Goal: Task Accomplishment & Management: Manage account settings

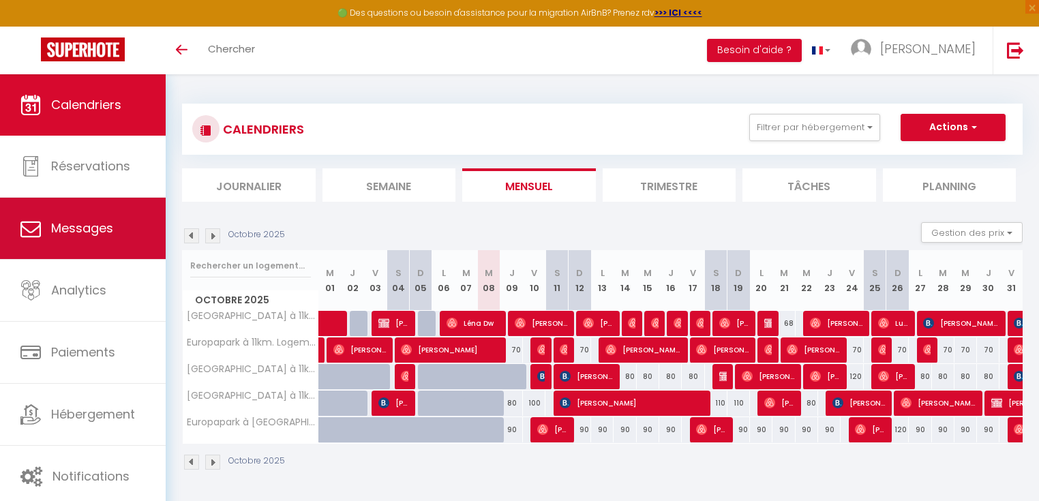
click at [65, 218] on link "Messages" at bounding box center [83, 228] width 166 height 61
select select "message"
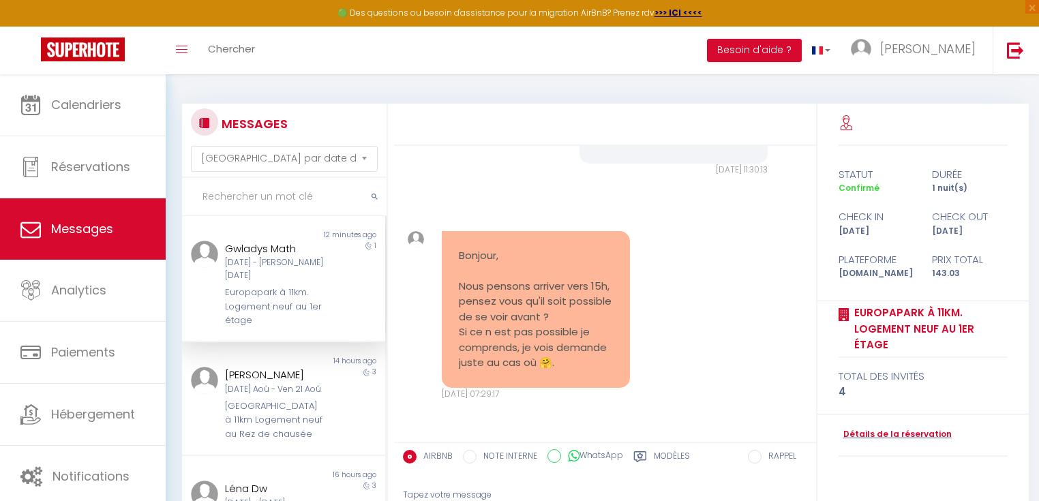
scroll to position [138, 0]
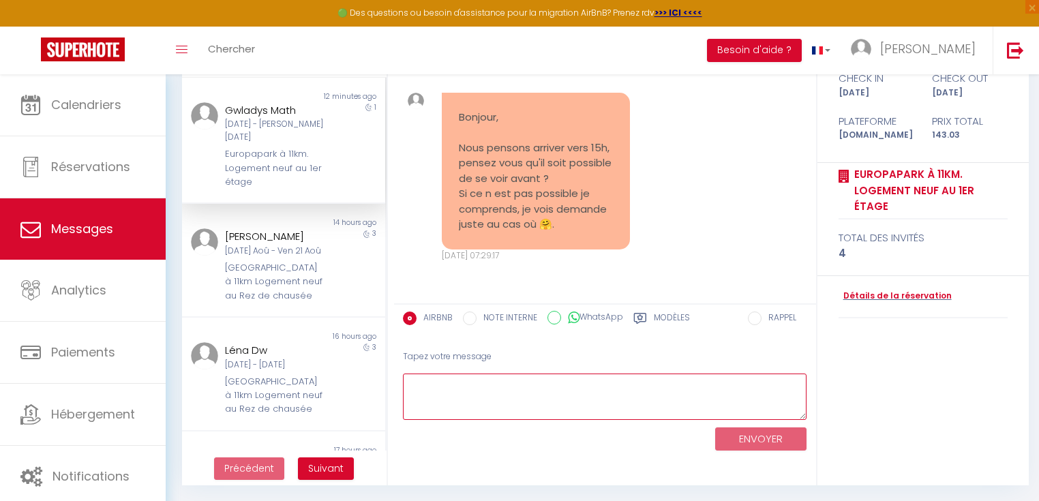
click at [600, 386] on textarea at bounding box center [605, 397] width 404 height 47
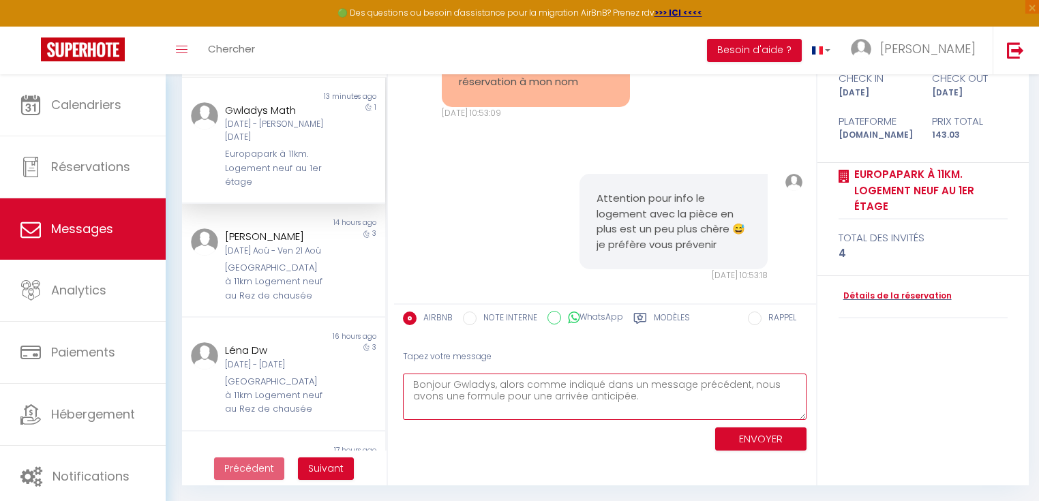
scroll to position [5046, 0]
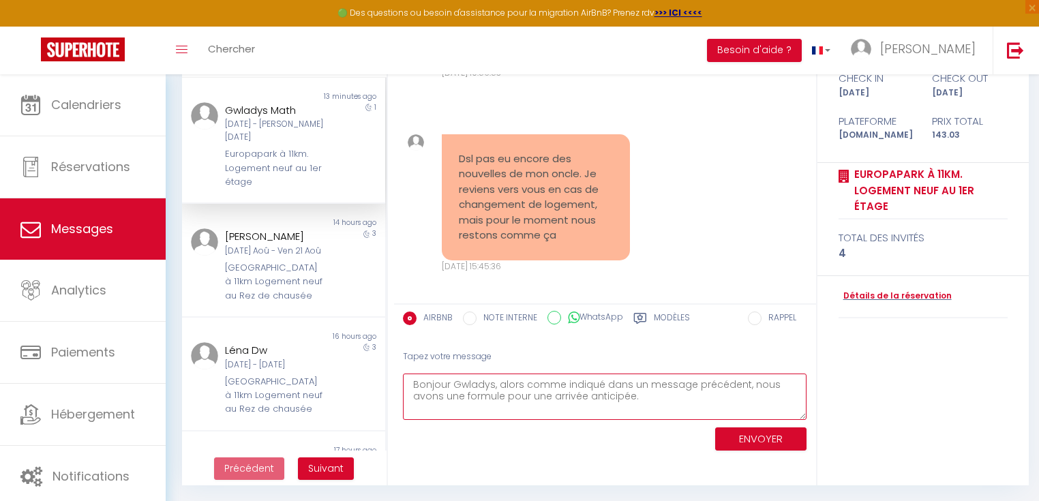
click at [605, 395] on textarea "Bonjour Gwladys, alors comme indiqué dans un message précédent, nous avons une …" at bounding box center [605, 397] width 404 height 47
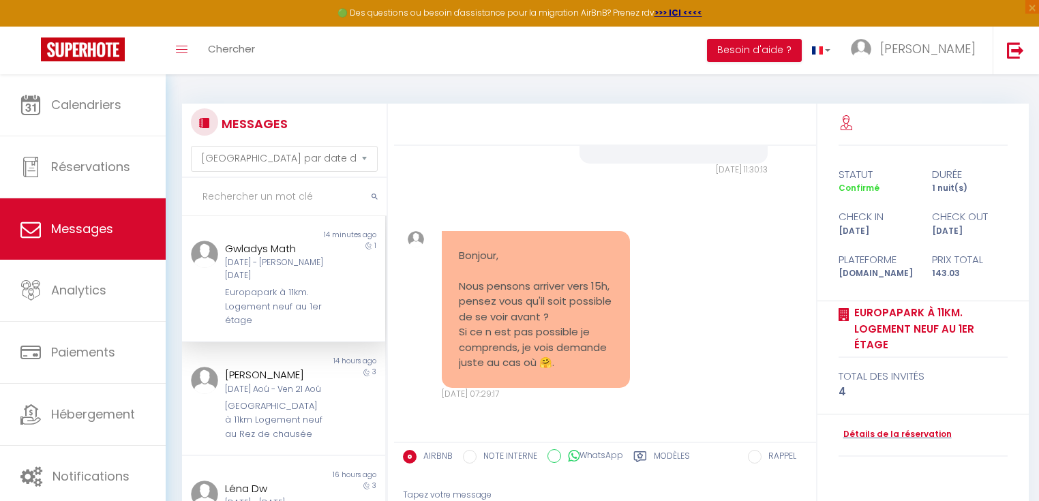
scroll to position [138, 0]
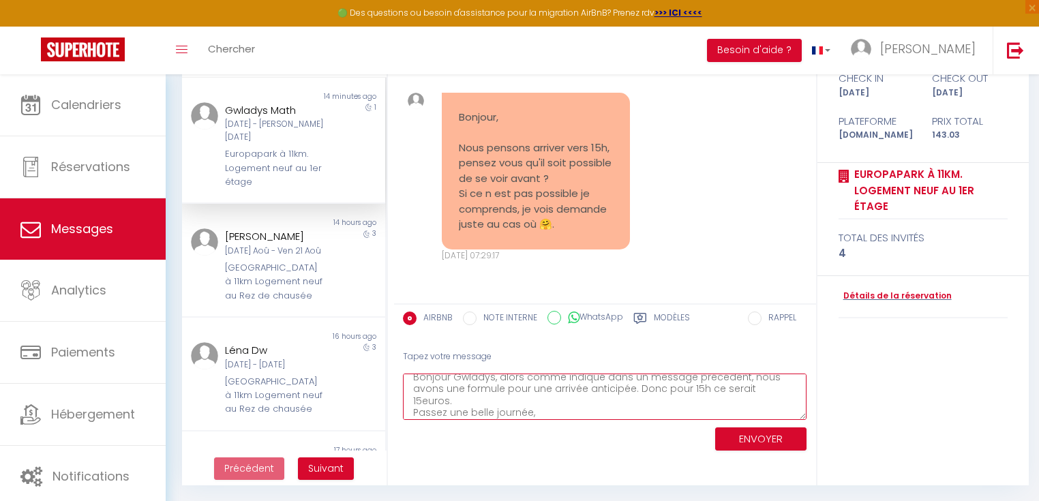
type textarea "Bonjour Gwladys, alors comme indiqué dans un message précédent, nous avons une …"
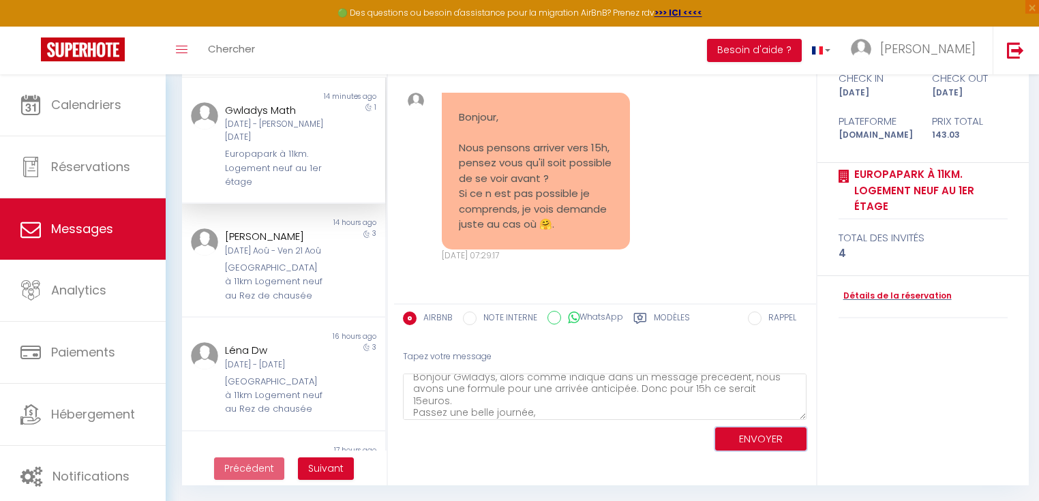
click at [759, 435] on button "ENVOYER" at bounding box center [760, 439] width 91 height 24
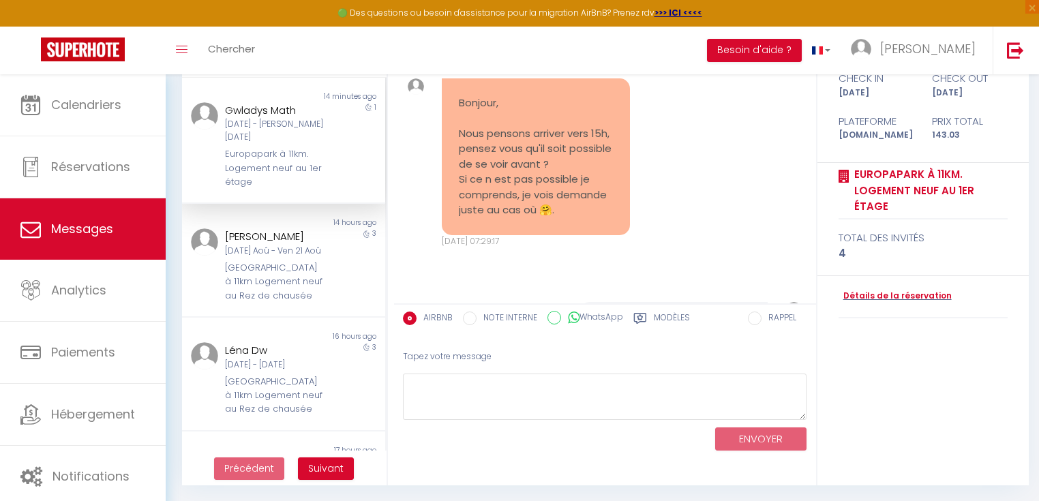
scroll to position [5652, 0]
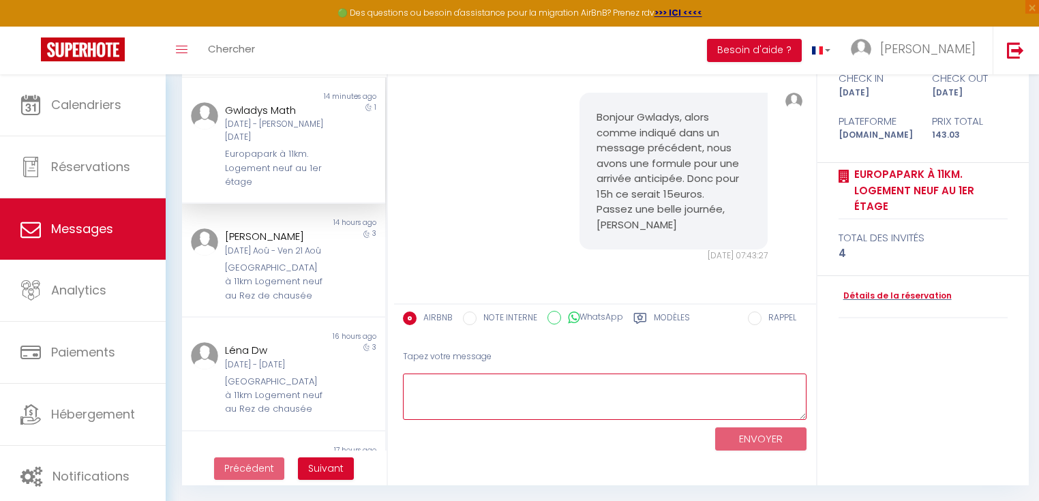
click at [469, 398] on textarea at bounding box center [605, 397] width 404 height 47
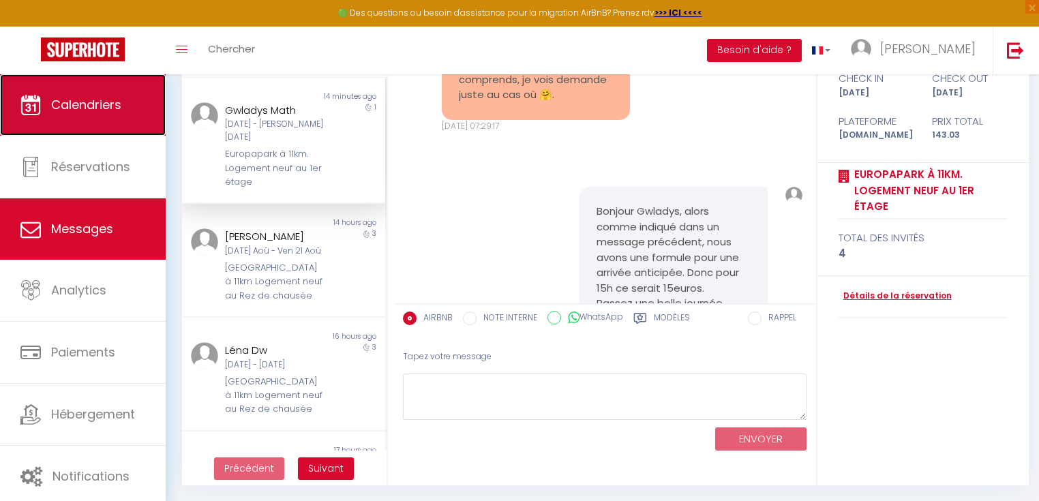
click at [89, 112] on span "Calendriers" at bounding box center [86, 104] width 70 height 17
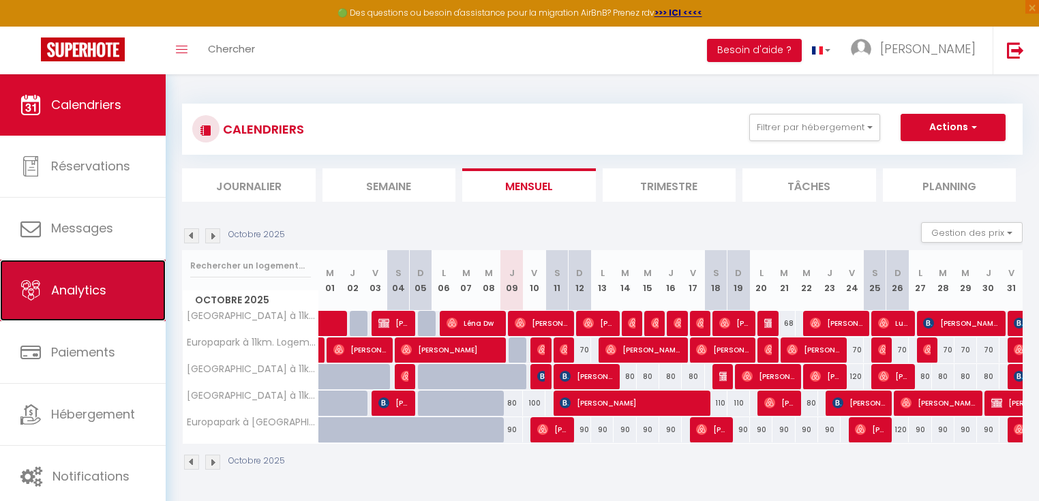
click at [95, 303] on link "Analytics" at bounding box center [83, 290] width 166 height 61
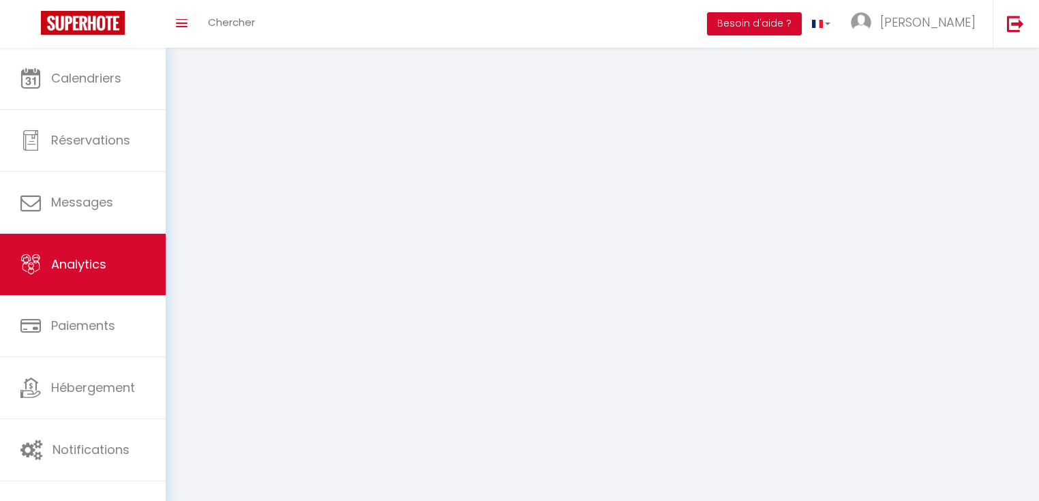
select select "2025"
select select "10"
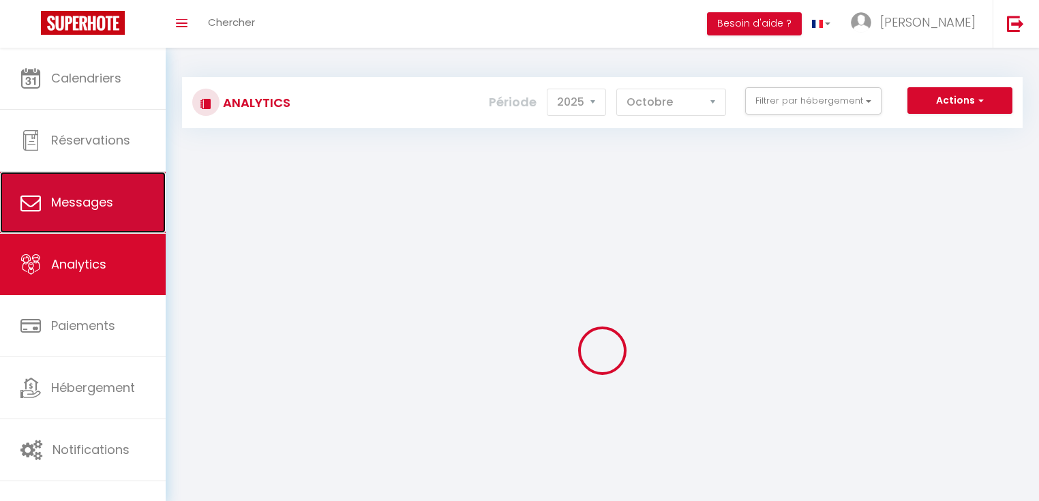
click at [91, 215] on link "Messages" at bounding box center [83, 202] width 166 height 61
select select "message"
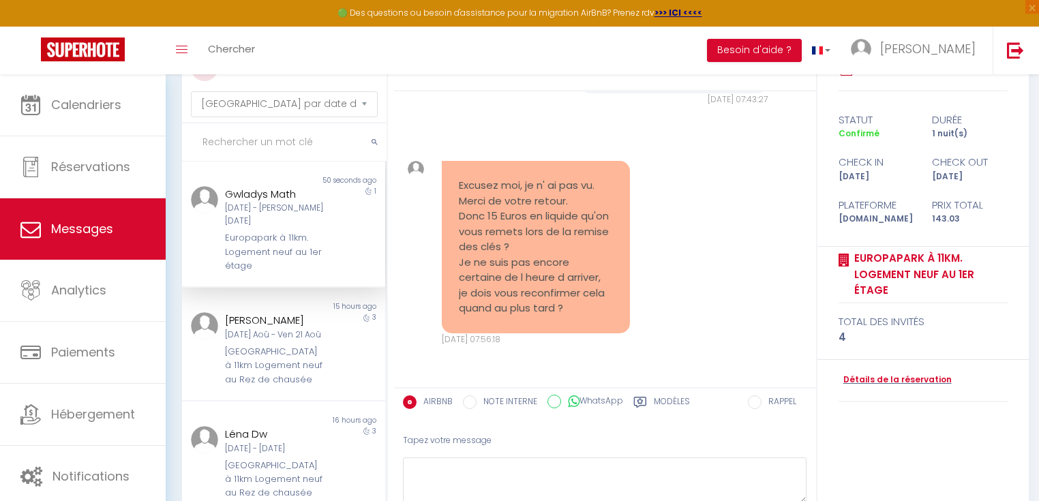
scroll to position [109, 0]
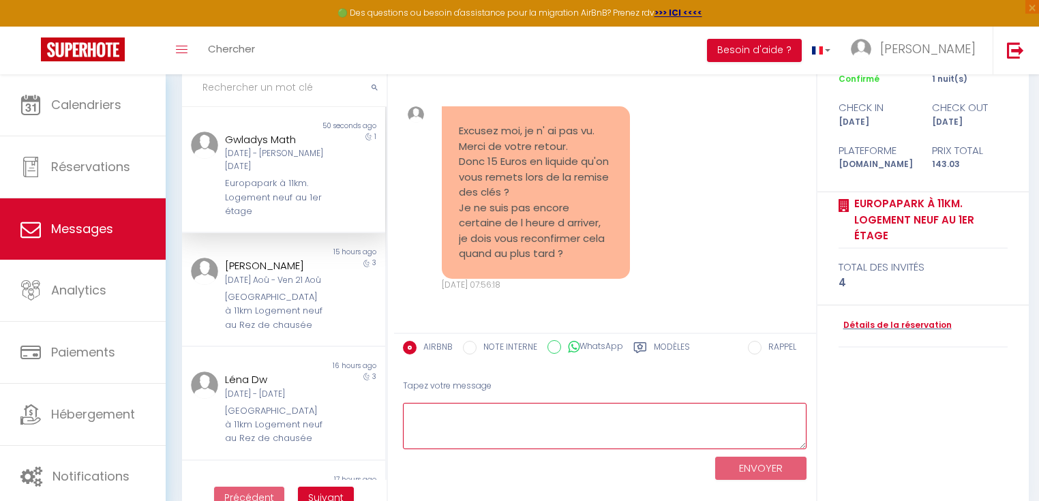
click at [552, 430] on textarea at bounding box center [605, 426] width 404 height 47
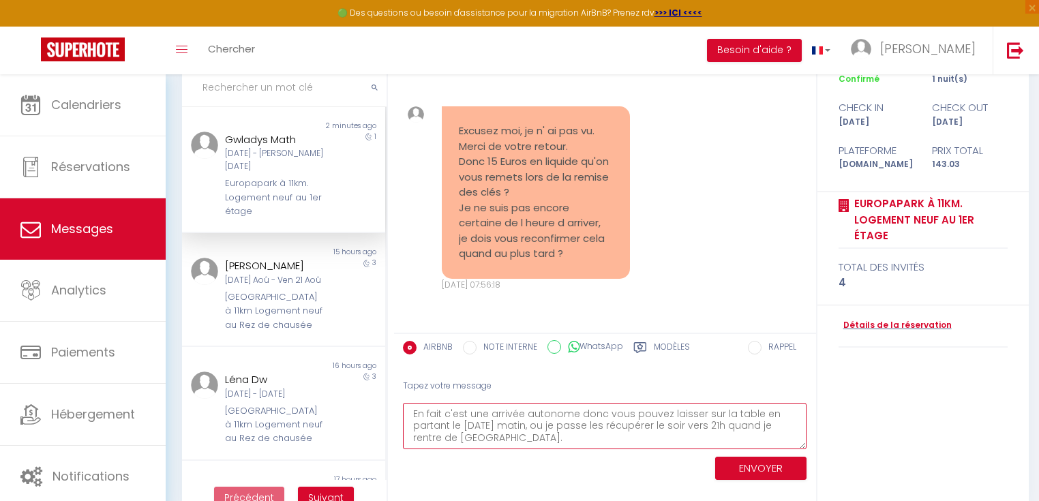
click at [520, 439] on textarea "En fait c'est une arrivée autonome donc vous pouvez laisser sur la table en par…" at bounding box center [605, 426] width 404 height 47
type textarea "En fait c'est une arrivée autonome donc vous pouvez laisser sur la table en par…"
click at [720, 461] on button "ENVOYER" at bounding box center [760, 469] width 91 height 24
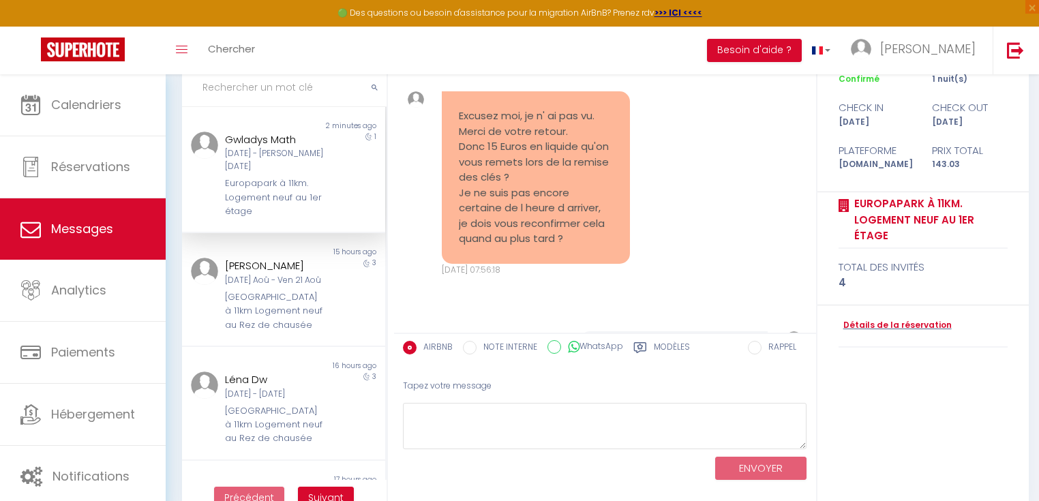
scroll to position [6117, 0]
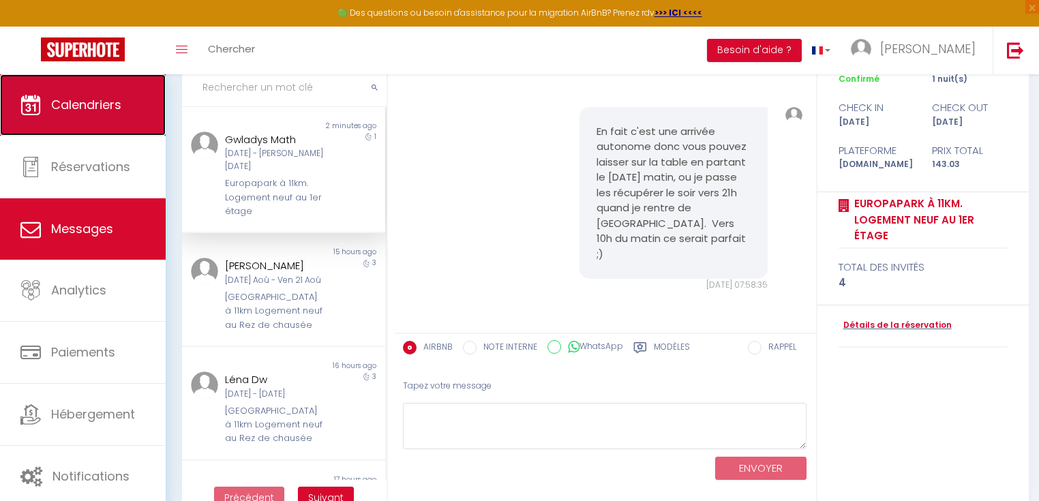
click at [99, 84] on link "Calendriers" at bounding box center [83, 104] width 166 height 61
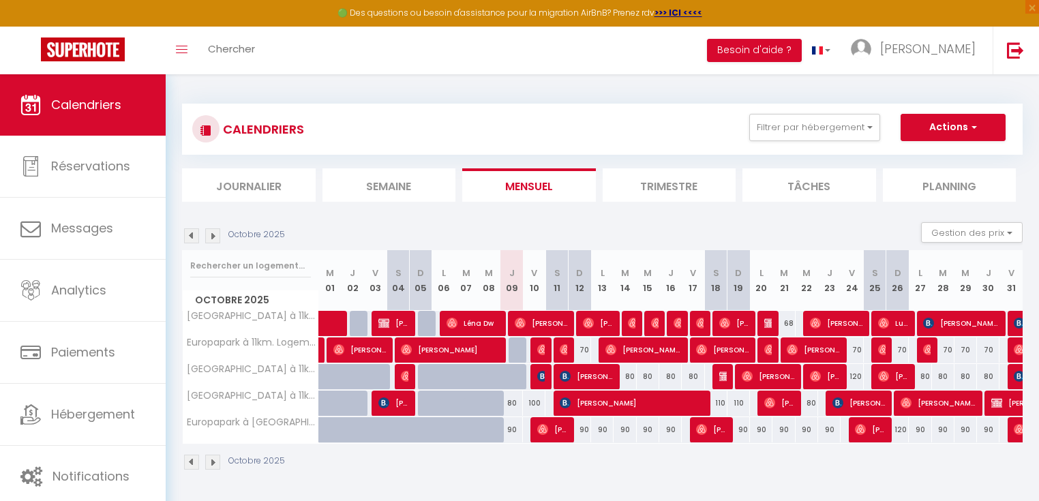
click at [213, 237] on img at bounding box center [212, 235] width 15 height 15
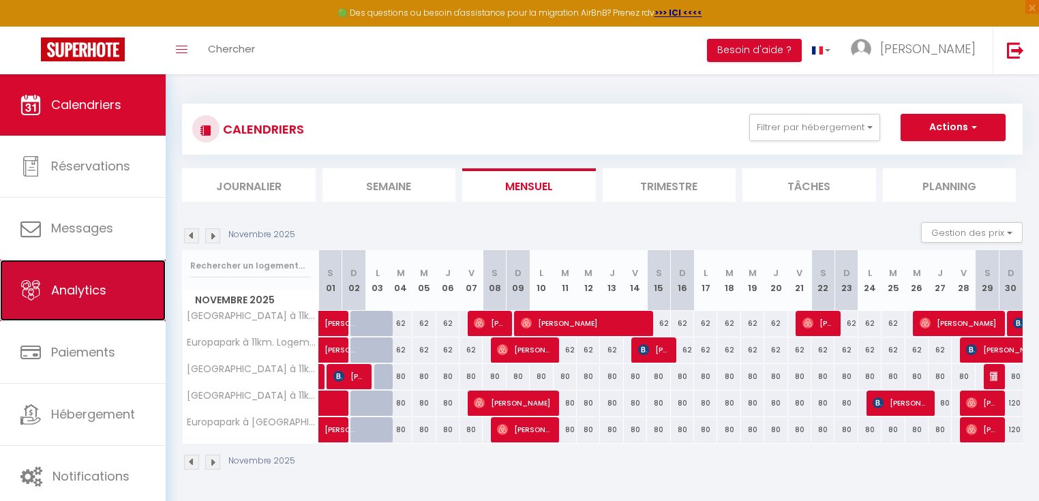
click at [104, 303] on link "Analytics" at bounding box center [83, 290] width 166 height 61
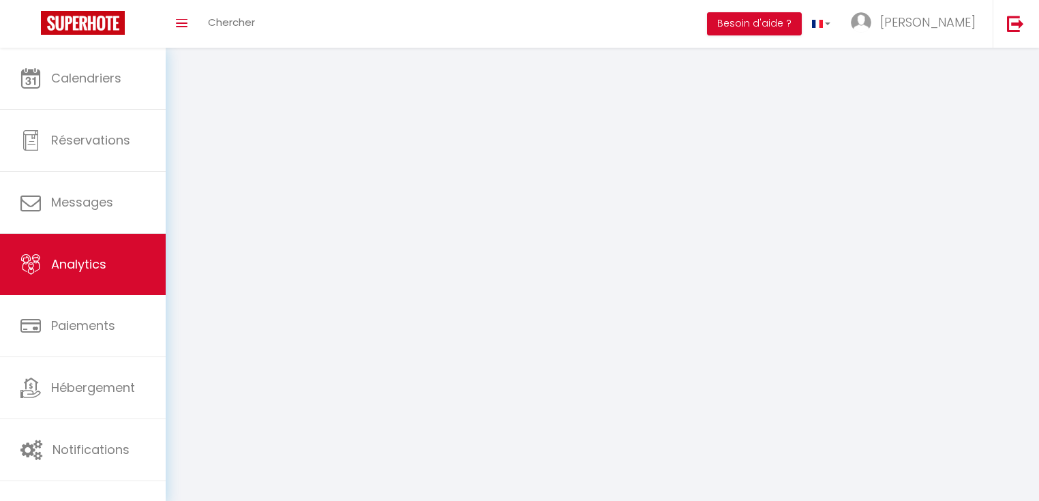
select select "2025"
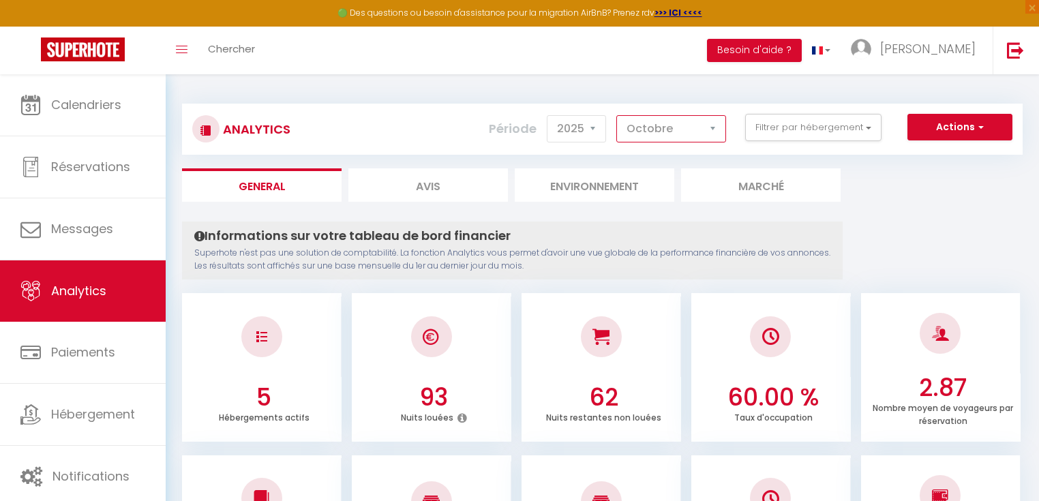
click at [715, 129] on select "[PERSON_NAME] Mars Avril Mai Juin Juillet Août Septembre Octobre Novembre Décem…" at bounding box center [671, 128] width 110 height 27
select select "11"
click at [618, 115] on select "[PERSON_NAME] Mars Avril Mai Juin Juillet Août Septembre Octobre Novembre Décem…" at bounding box center [671, 128] width 110 height 27
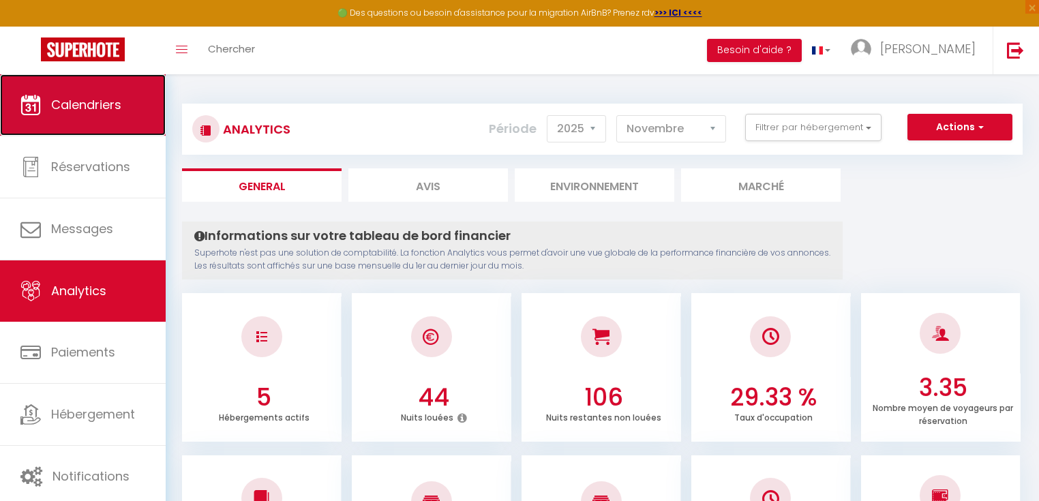
click at [97, 116] on link "Calendriers" at bounding box center [83, 104] width 166 height 61
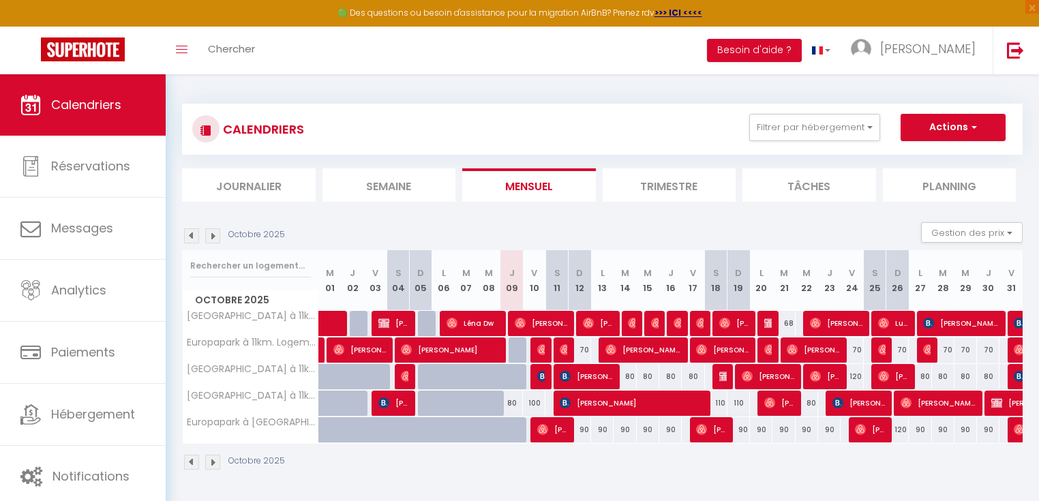
click at [217, 239] on img at bounding box center [212, 235] width 15 height 15
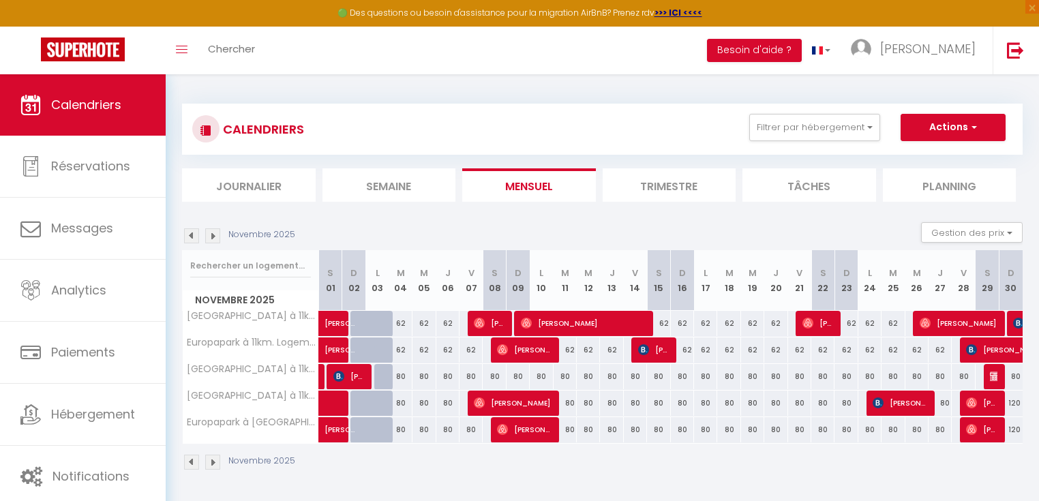
click at [215, 237] on img at bounding box center [212, 235] width 15 height 15
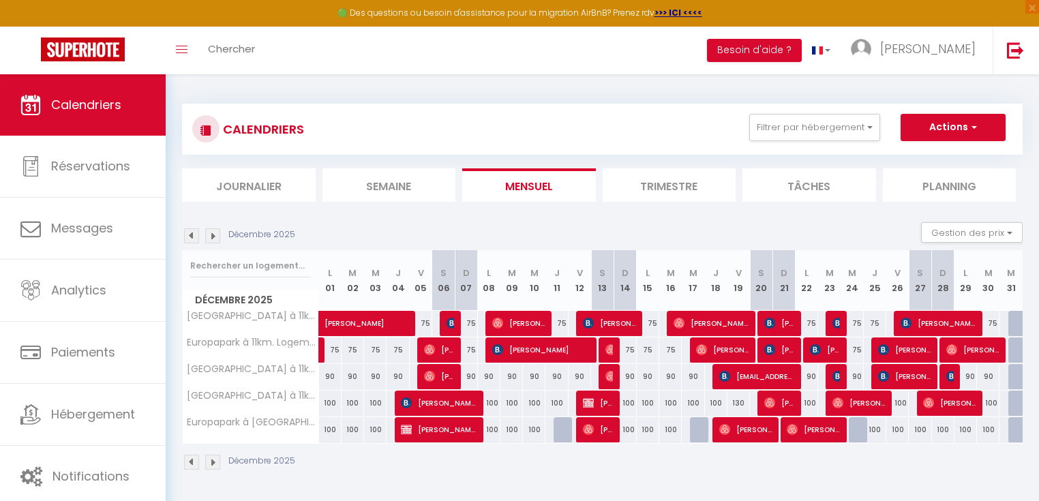
click at [210, 235] on img at bounding box center [212, 235] width 15 height 15
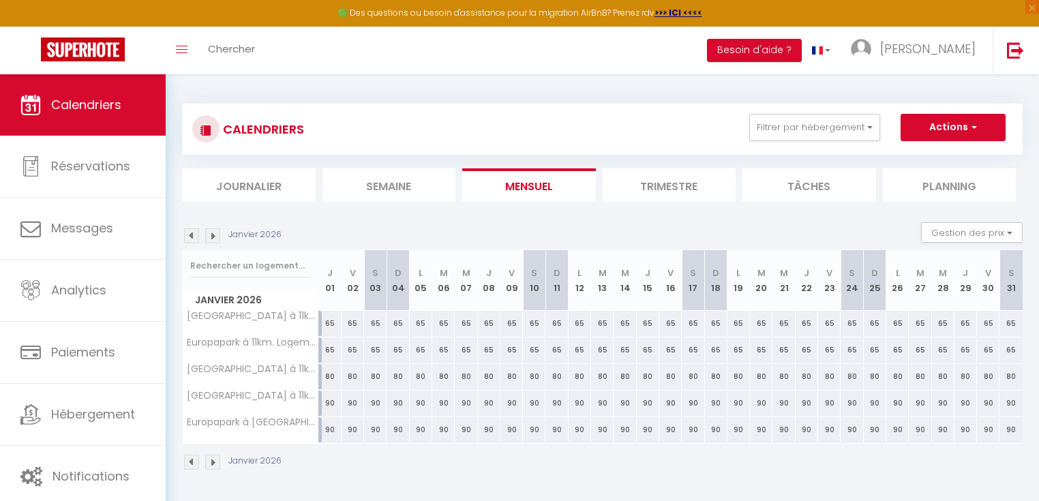
click at [210, 235] on img at bounding box center [212, 235] width 15 height 15
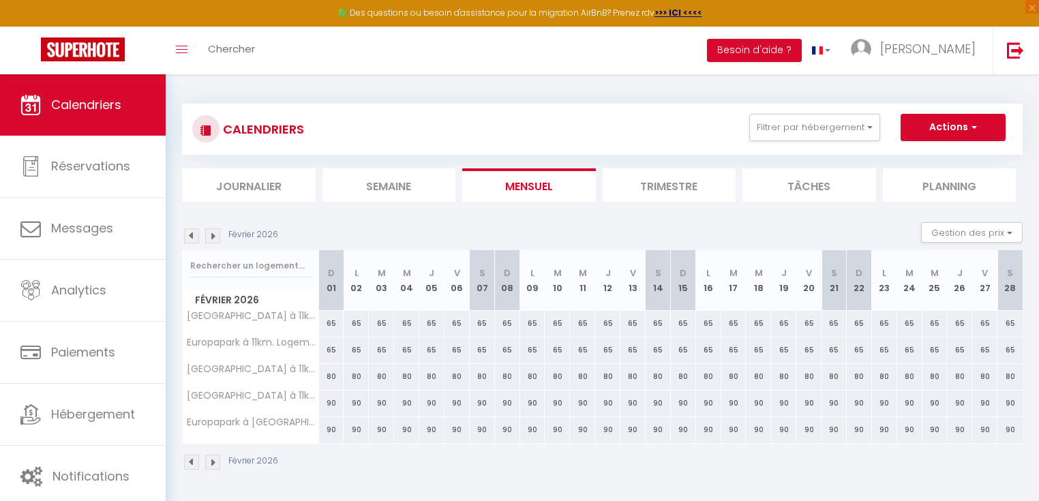
click at [210, 235] on img at bounding box center [212, 235] width 15 height 15
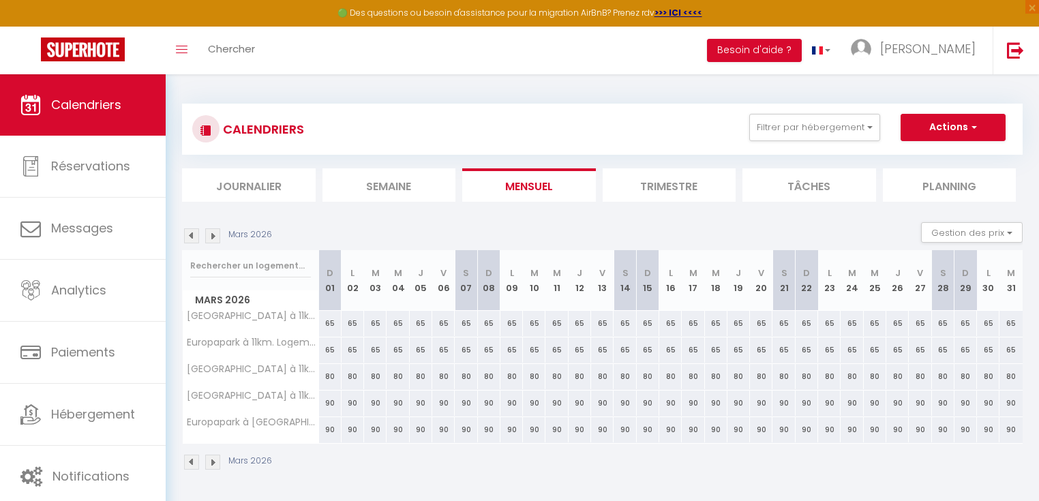
click at [210, 235] on img at bounding box center [212, 235] width 15 height 15
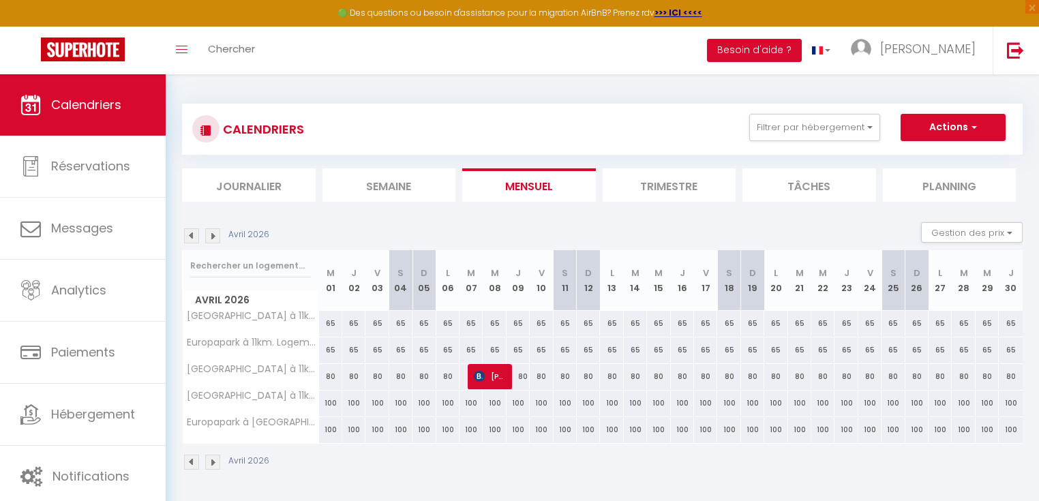
click at [194, 235] on img at bounding box center [191, 235] width 15 height 15
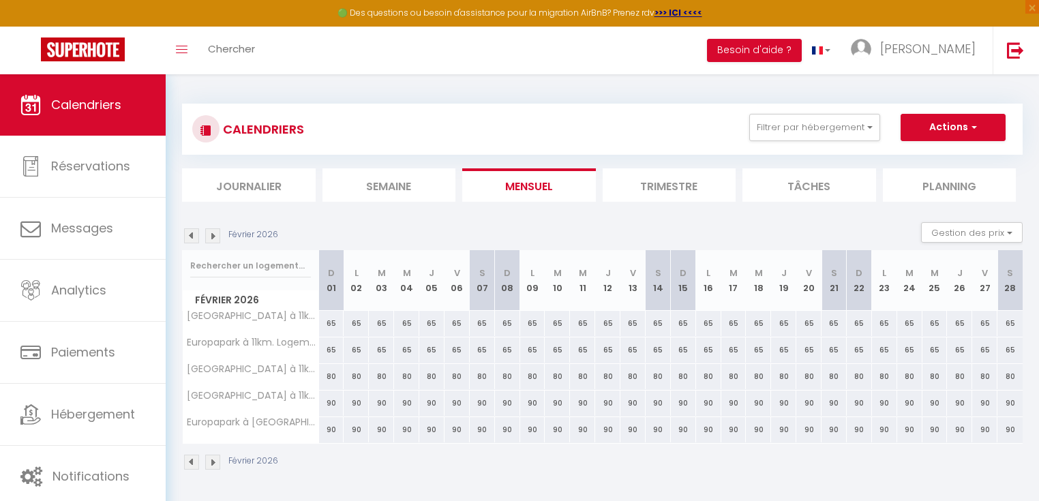
click at [194, 235] on img at bounding box center [191, 235] width 15 height 15
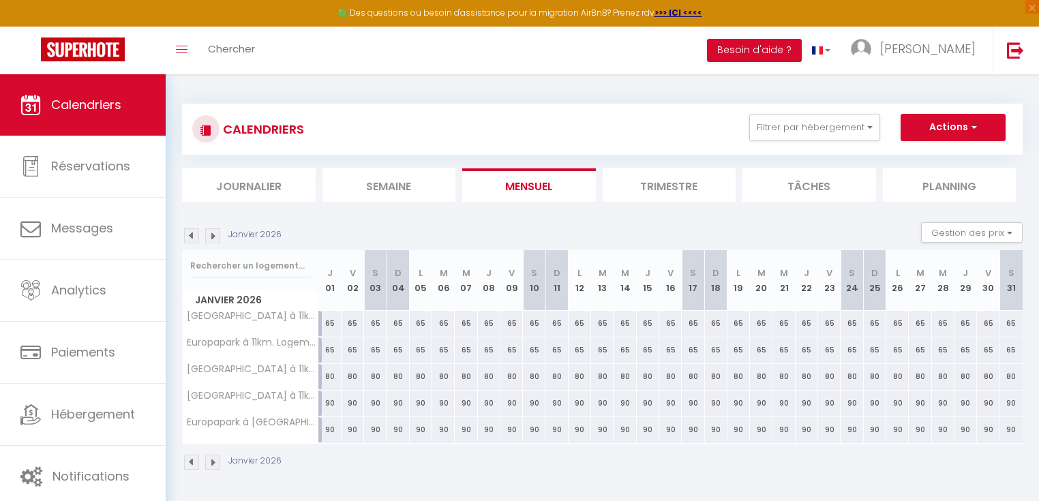
click at [194, 235] on img at bounding box center [191, 235] width 15 height 15
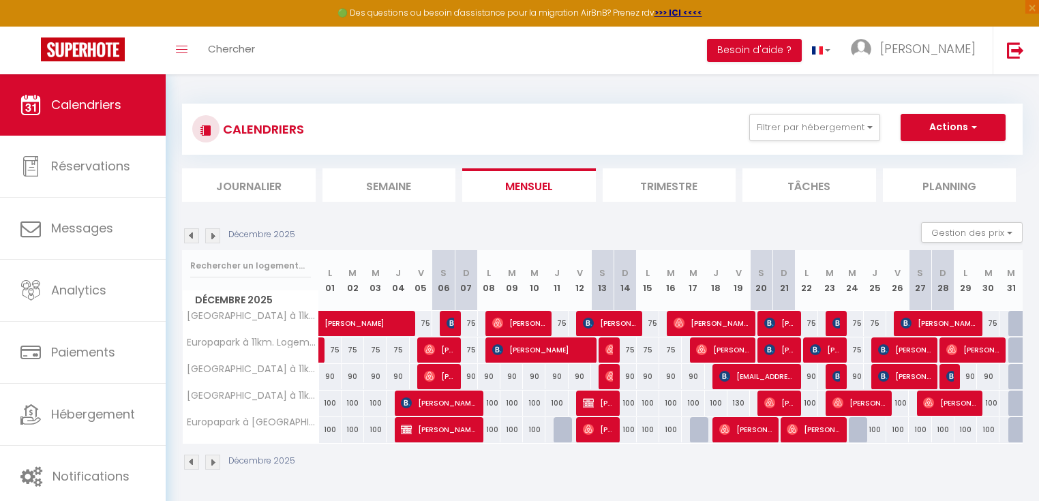
click at [194, 235] on img at bounding box center [191, 235] width 15 height 15
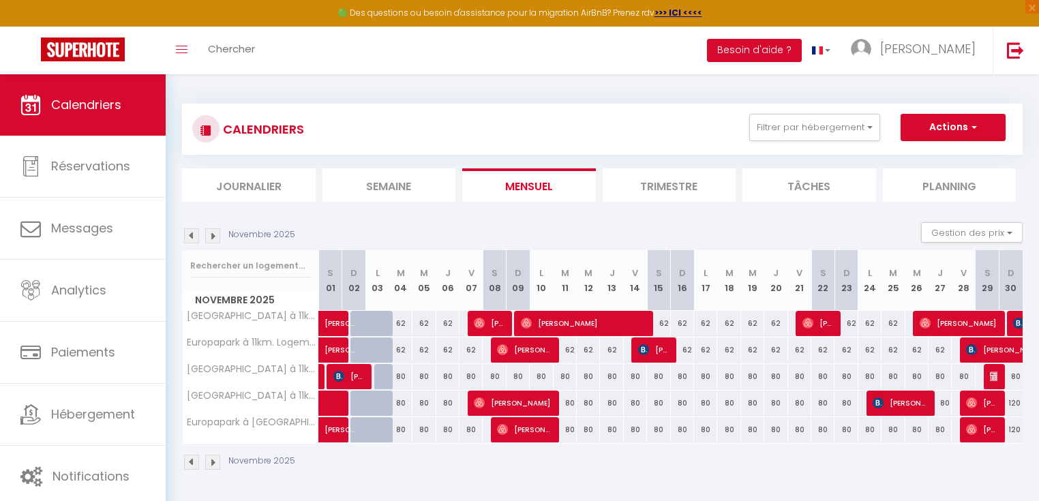
click at [194, 235] on img at bounding box center [191, 235] width 15 height 15
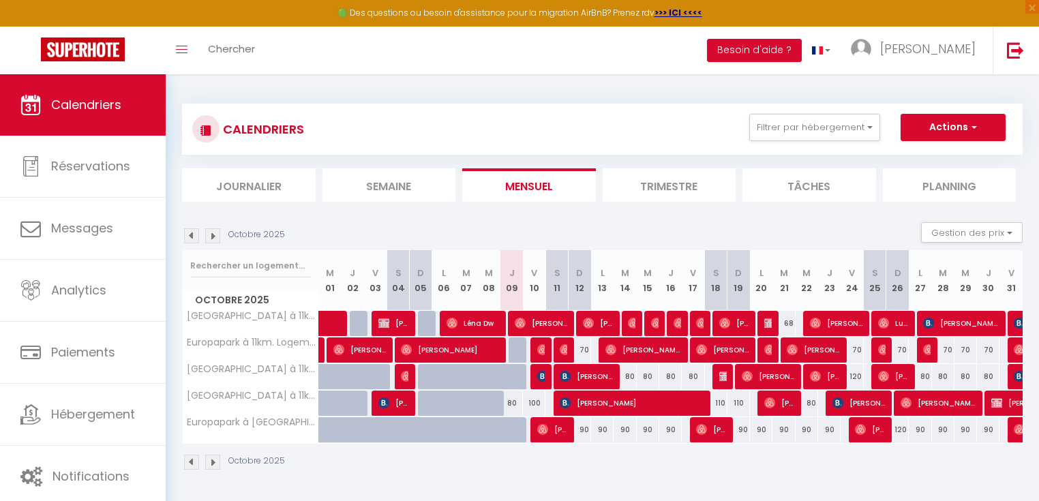
click at [194, 235] on img at bounding box center [191, 235] width 15 height 15
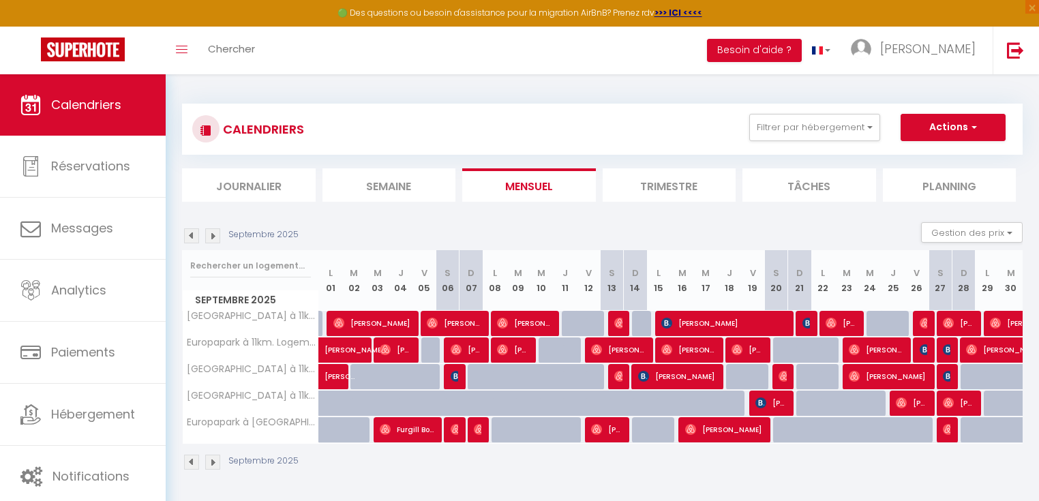
click at [194, 235] on img at bounding box center [191, 235] width 15 height 15
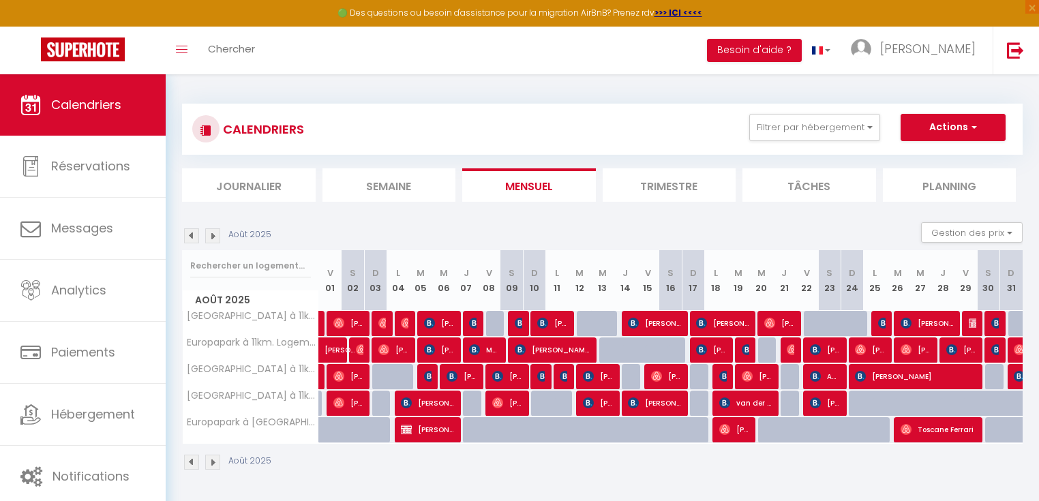
click at [194, 235] on img at bounding box center [191, 235] width 15 height 15
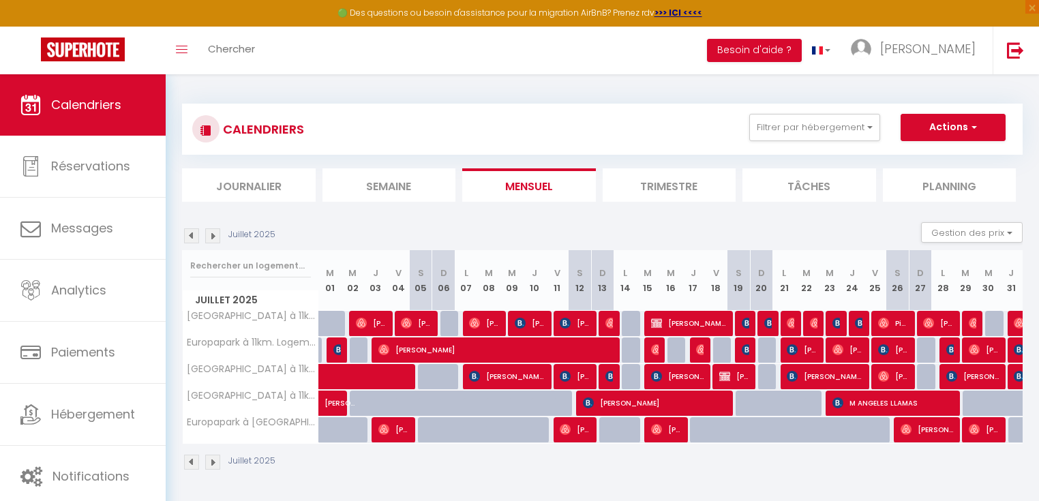
click at [207, 236] on img at bounding box center [212, 235] width 15 height 15
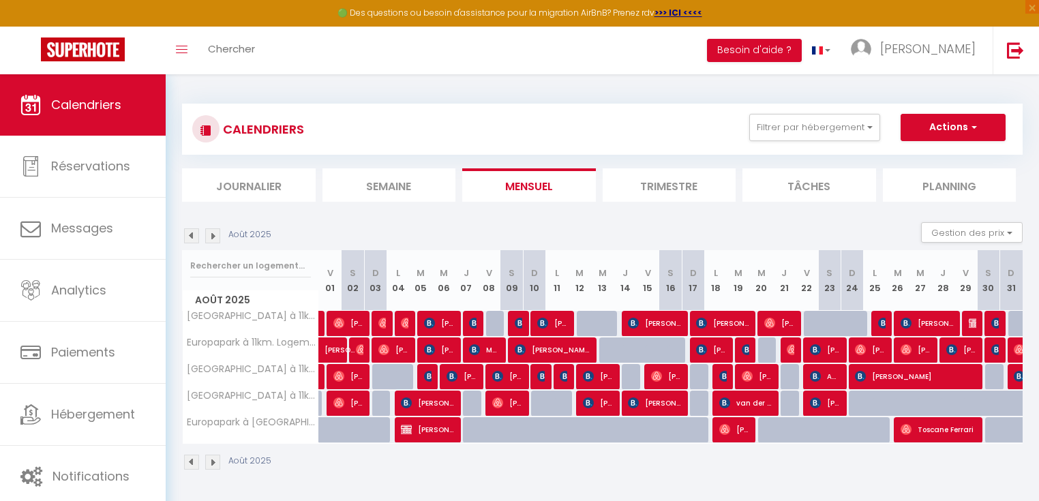
click at [494, 322] on div at bounding box center [497, 324] width 22 height 26
type input "75"
type input "Ven 08 Août 2025"
type input "[DATE]"
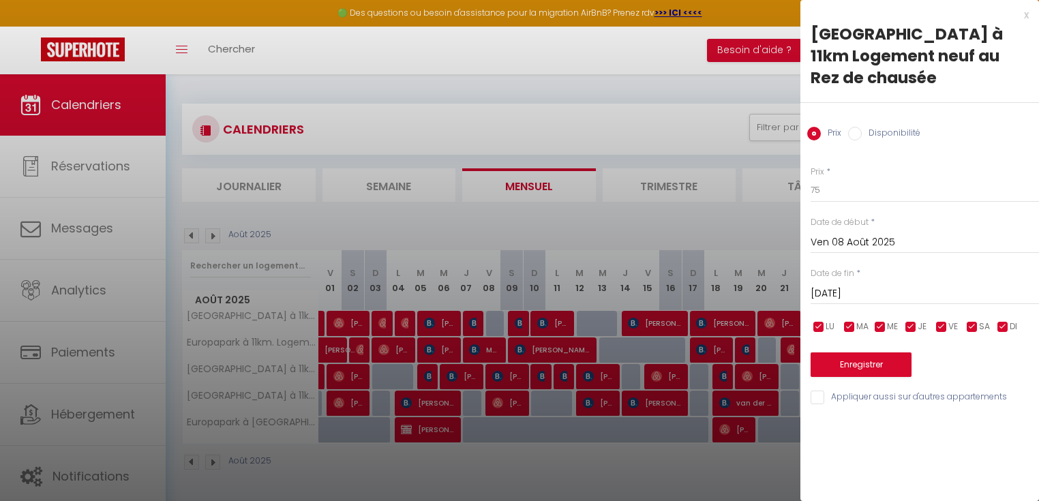
click at [1031, 16] on div "x [GEOGRAPHIC_DATA] à 11km Logement neuf au Rez de chausée Prix Disponibilité P…" at bounding box center [919, 209] width 239 height 419
click at [1025, 16] on div "x" at bounding box center [914, 15] width 228 height 16
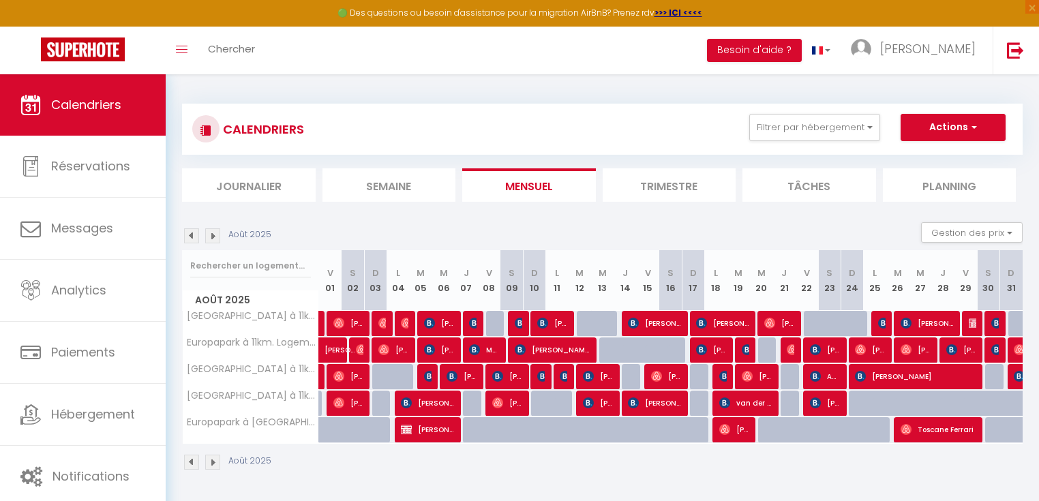
click at [637, 348] on div at bounding box center [648, 350] width 22 height 26
type input "63"
type input "[DATE]"
type input "[PERSON_NAME][DATE]"
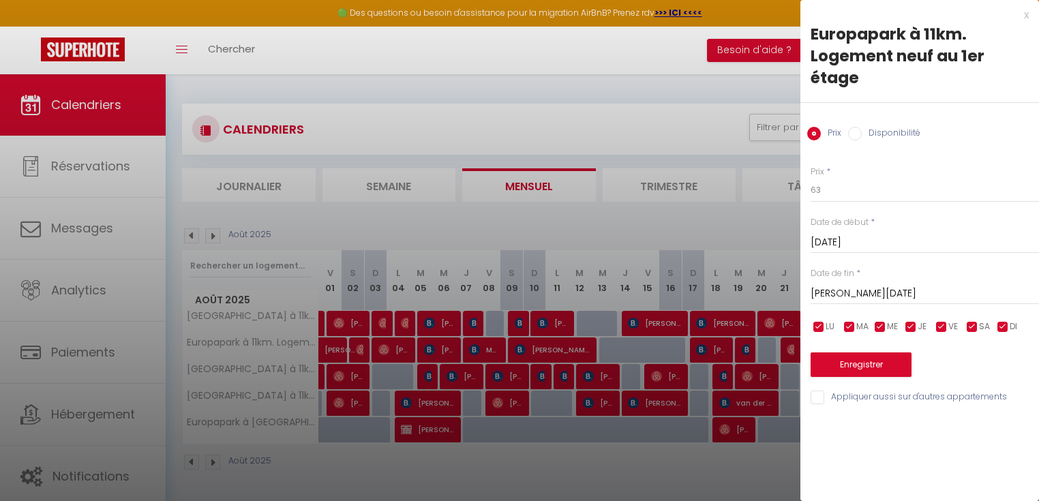
click at [1026, 20] on div "x" at bounding box center [914, 15] width 228 height 16
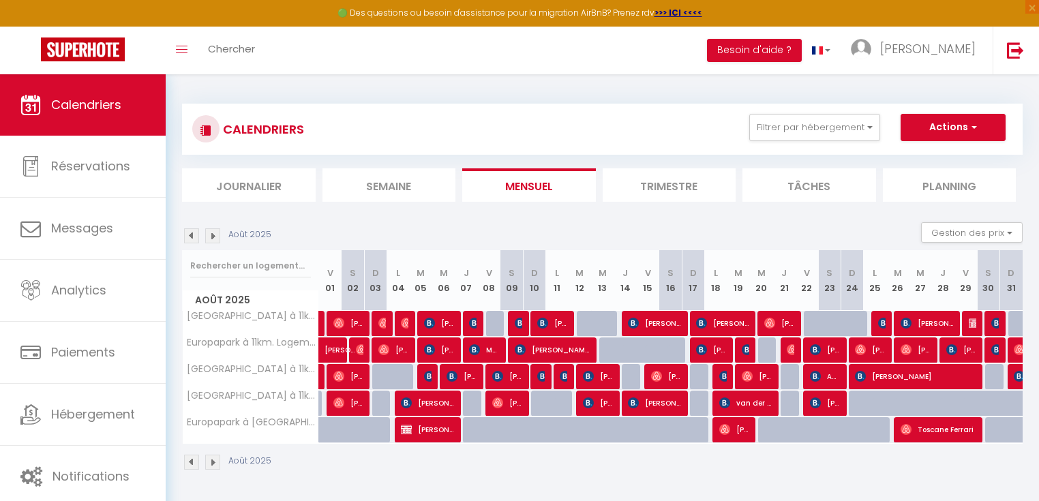
click at [215, 237] on img at bounding box center [212, 235] width 15 height 15
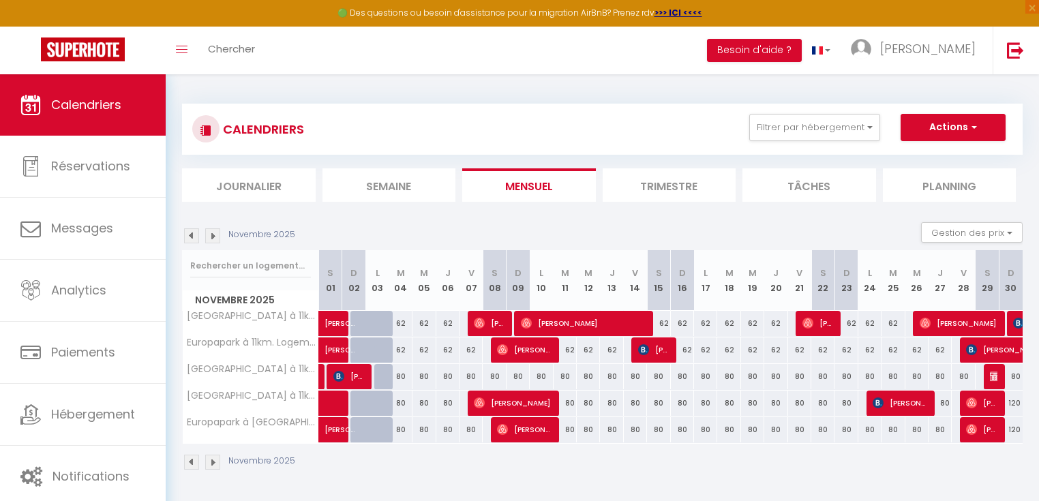
click at [215, 237] on img at bounding box center [212, 235] width 15 height 15
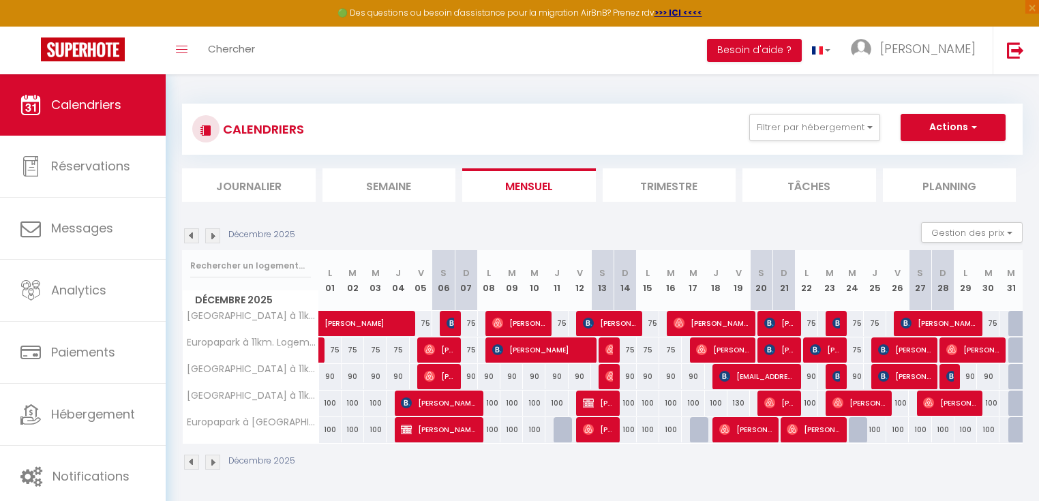
click at [215, 237] on img at bounding box center [212, 235] width 15 height 15
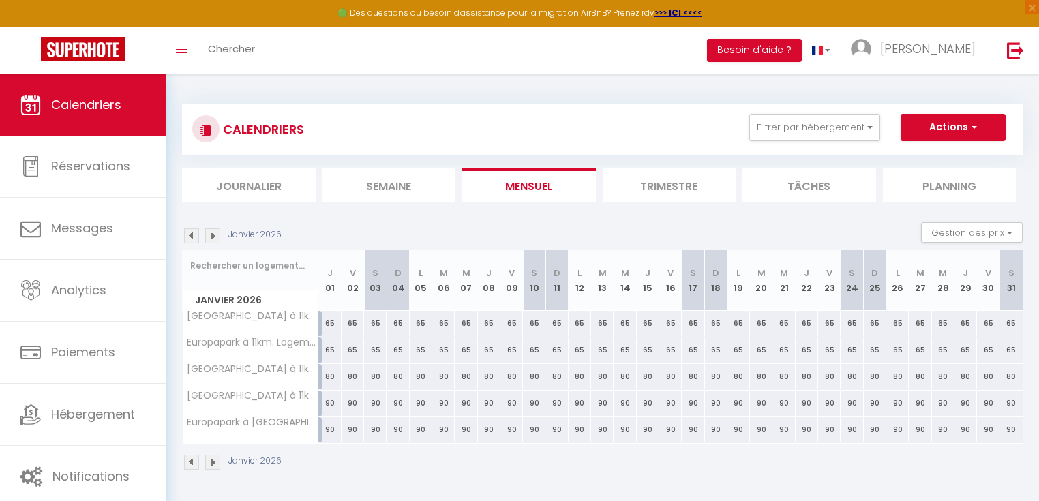
click at [534, 324] on div "65" at bounding box center [534, 323] width 22 height 25
type input "65"
type input "[DATE]"
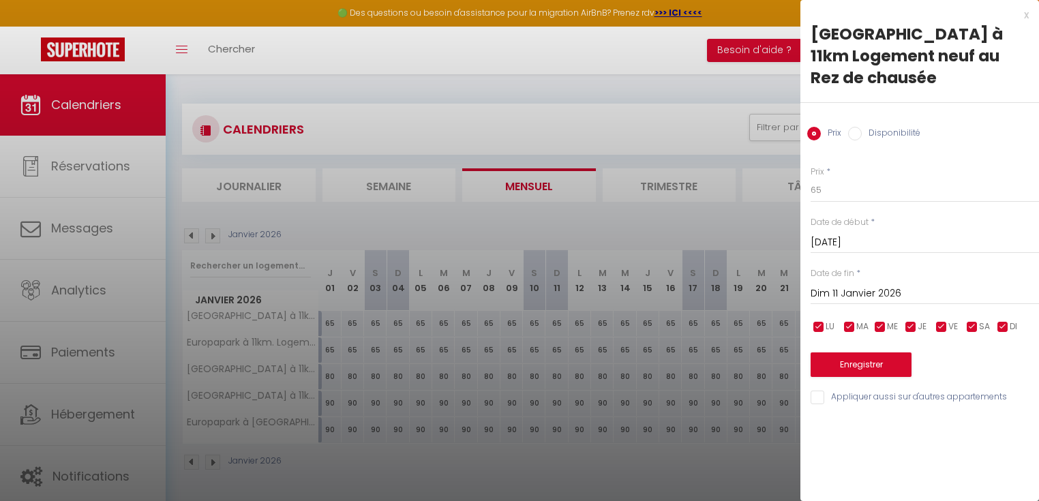
click at [843, 291] on input "Dim 11 Janvier 2026" at bounding box center [925, 294] width 228 height 18
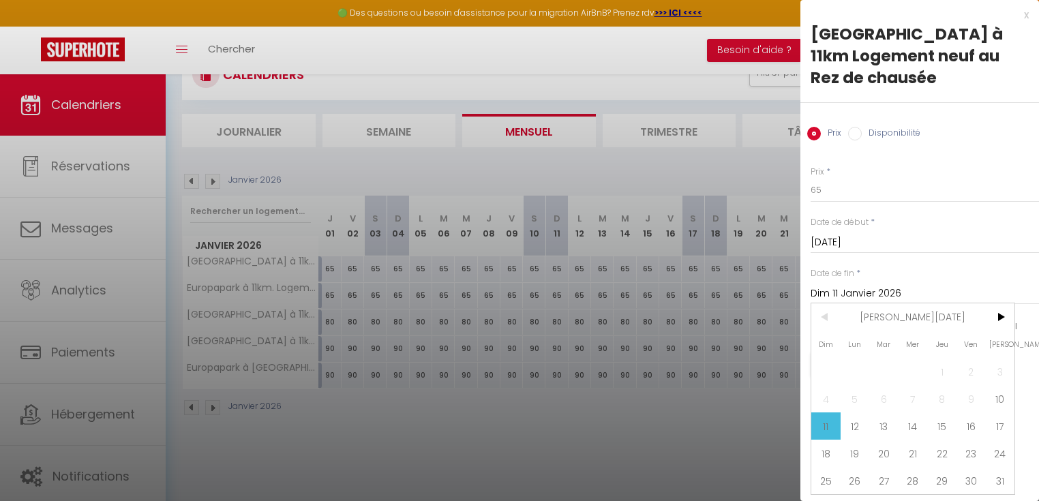
scroll to position [74, 0]
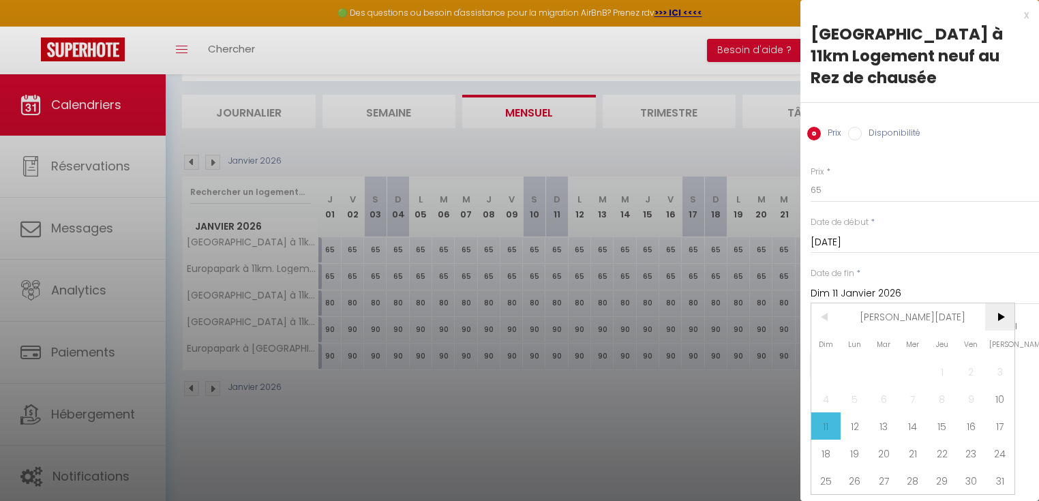
click at [1002, 319] on span ">" at bounding box center [999, 316] width 29 height 27
click at [992, 432] on span "21" at bounding box center [999, 425] width 29 height 27
type input "[DATE]"
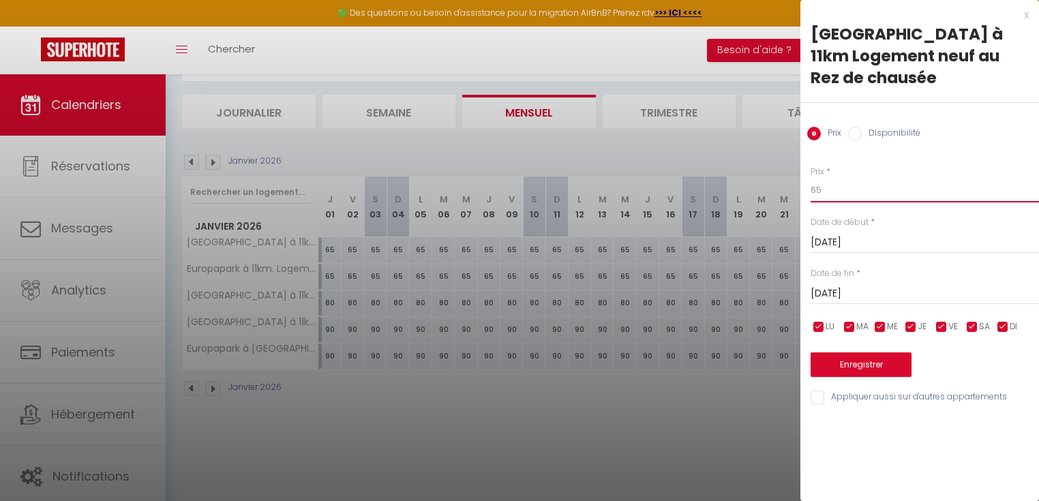
click at [831, 199] on input "65" at bounding box center [925, 190] width 228 height 25
drag, startPoint x: 830, startPoint y: 194, endPoint x: 788, endPoint y: 191, distance: 41.7
click at [788, 191] on body "🟢 Des questions ou besoin d'assistance pour la migration AirBnB? Prenez rdv >>>…" at bounding box center [519, 251] width 1039 height 501
type input "50"
click at [818, 395] on input "Appliquer aussi sur d'autres appartements" at bounding box center [925, 398] width 228 height 14
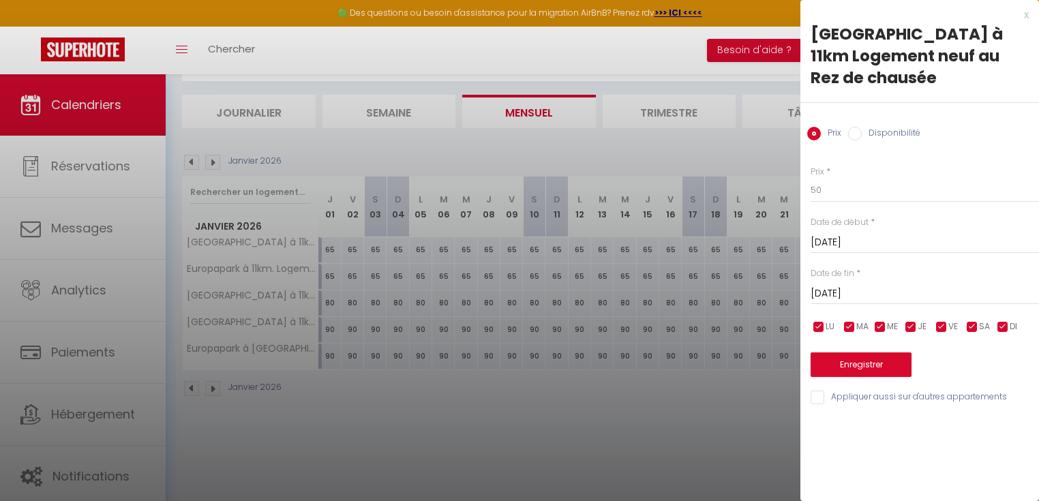
checkbox input "true"
click at [859, 365] on button "Enregistrer" at bounding box center [861, 364] width 101 height 25
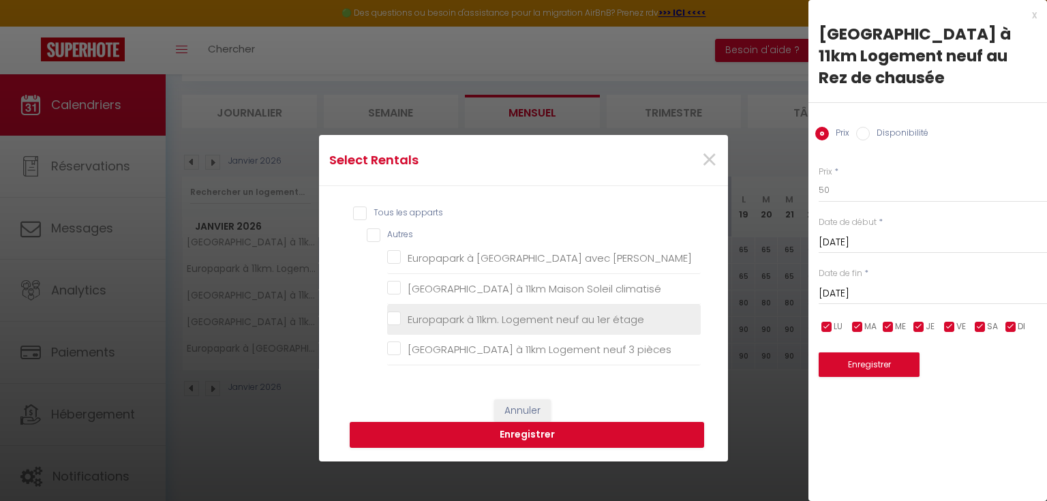
click at [387, 320] on étage "Europapark à 11km. Logement neuf au 1er étage" at bounding box center [544, 319] width 314 height 14
checkbox étage "true"
checkbox Jacuzzi "false"
checkbox climatisé "false"
checkbox pièces "false"
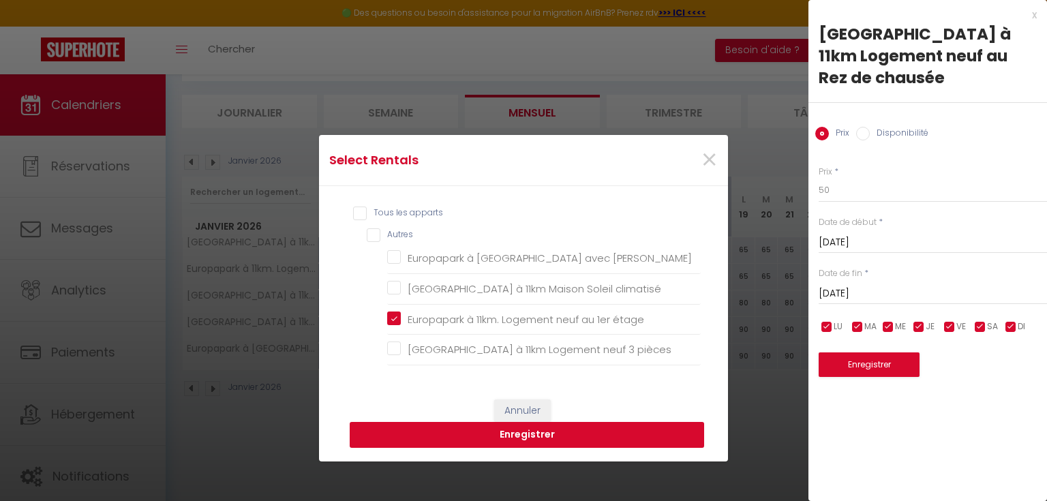
click at [447, 433] on button "Enregistrer" at bounding box center [527, 435] width 355 height 26
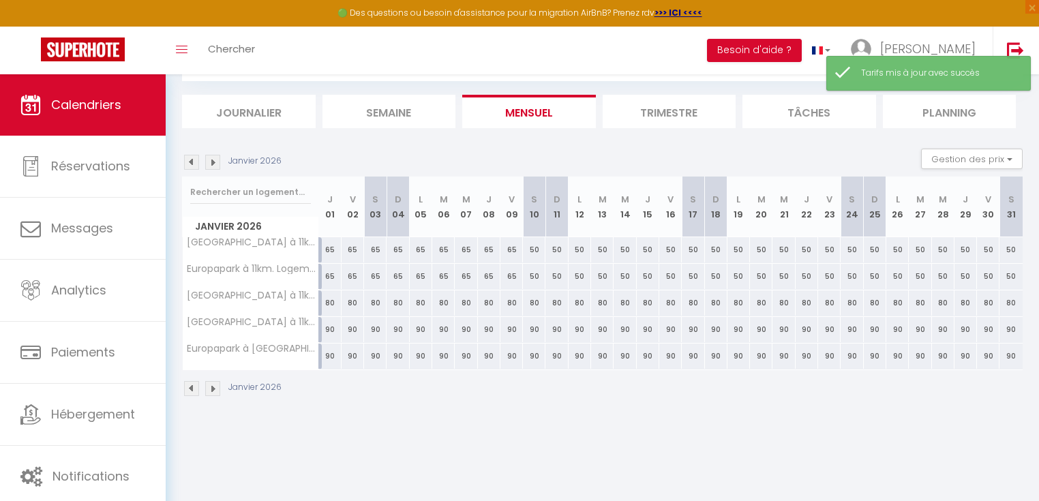
click at [530, 303] on div "80" at bounding box center [534, 302] width 22 height 25
type input "80"
type input "[DATE]"
type input "Dim 11 Janvier 2026"
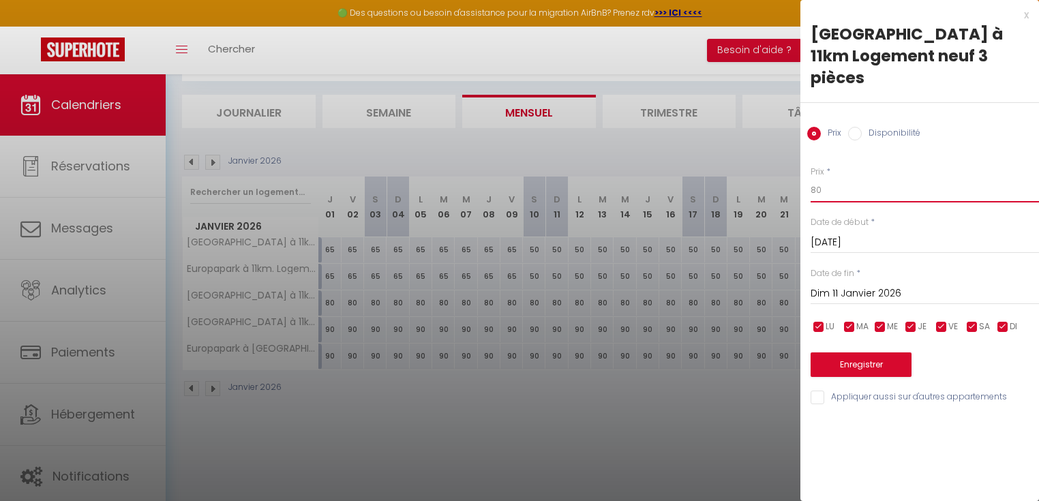
click at [817, 178] on input "80" at bounding box center [925, 190] width 228 height 25
drag, startPoint x: 814, startPoint y: 172, endPoint x: 793, endPoint y: 170, distance: 21.2
click at [794, 170] on body "🟢 Des questions ou besoin d'assistance pour la migration AirBnB? Prenez rdv >>>…" at bounding box center [519, 251] width 1039 height 501
type input "60"
click at [839, 285] on input "Dim 11 Janvier 2026" at bounding box center [925, 294] width 228 height 18
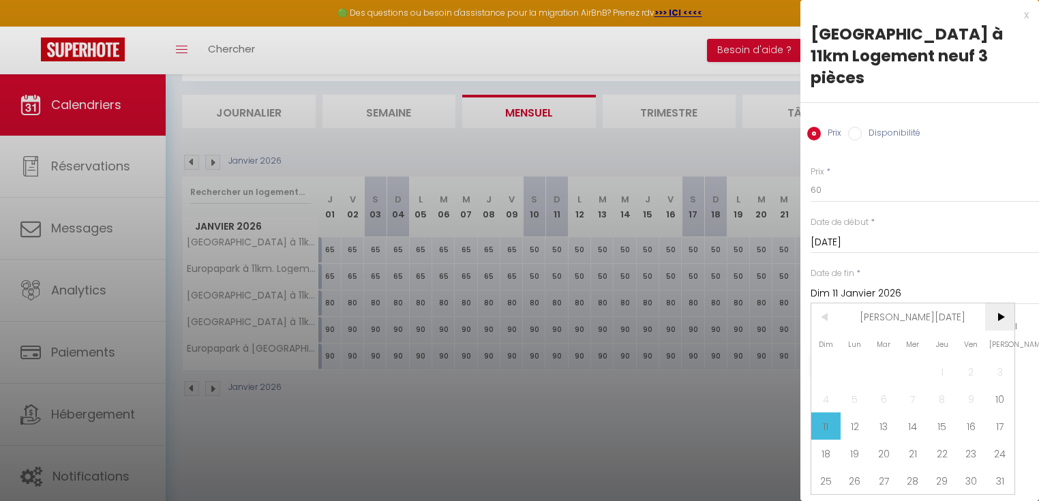
click at [996, 303] on span ">" at bounding box center [999, 316] width 29 height 27
click at [1000, 412] on span "21" at bounding box center [999, 425] width 29 height 27
type input "[DATE]"
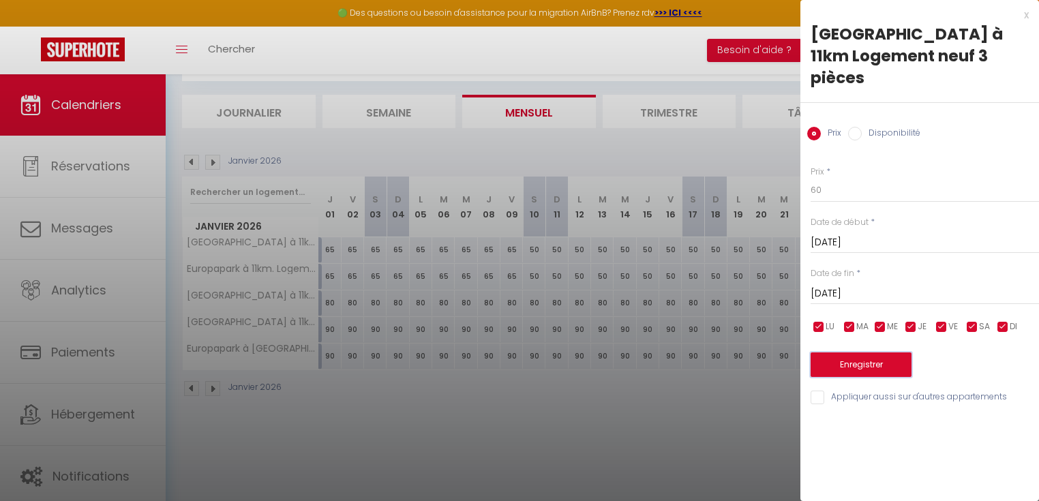
click at [837, 352] on button "Enregistrer" at bounding box center [861, 364] width 101 height 25
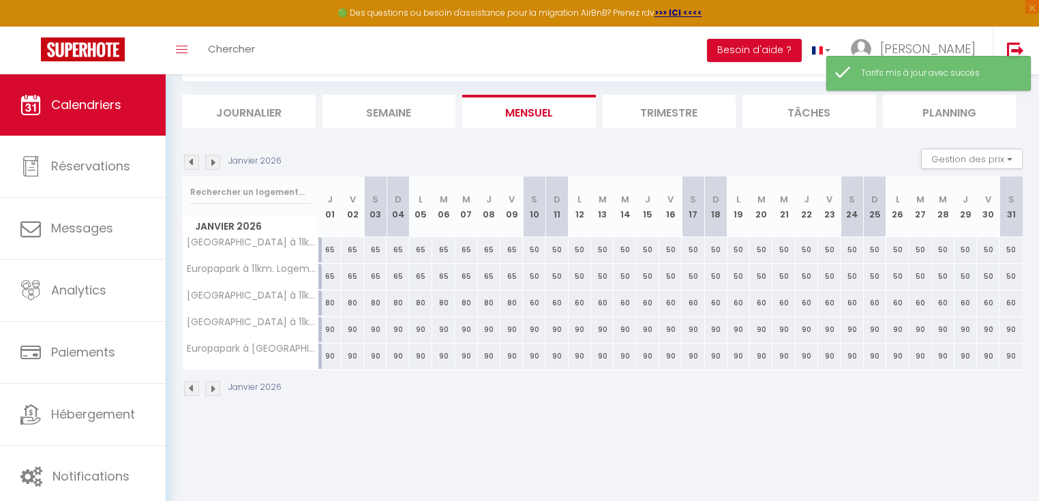
click at [552, 328] on div "90" at bounding box center [556, 329] width 22 height 25
type input "90"
type input "Dim 11 Janvier 2026"
type input "Lun 12 Janvier 2026"
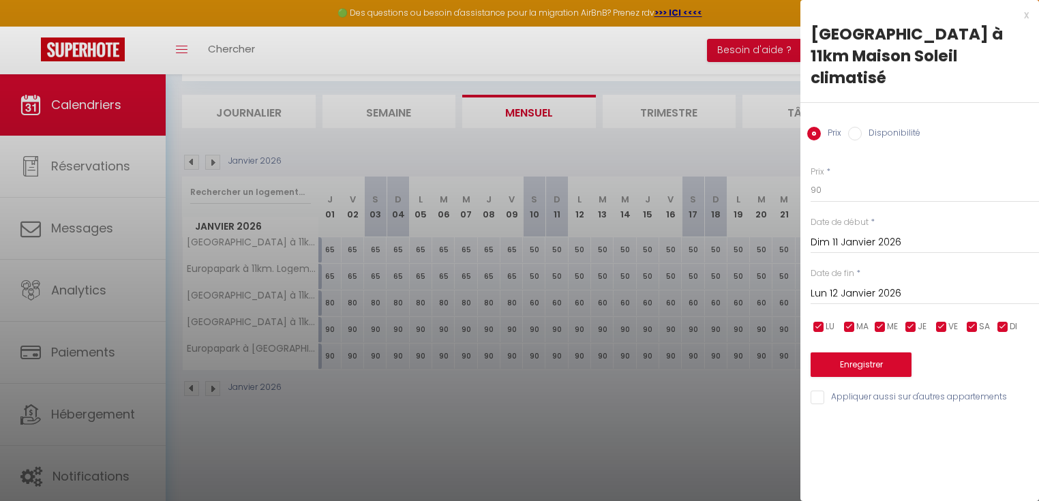
click at [1027, 13] on div "x" at bounding box center [914, 15] width 228 height 16
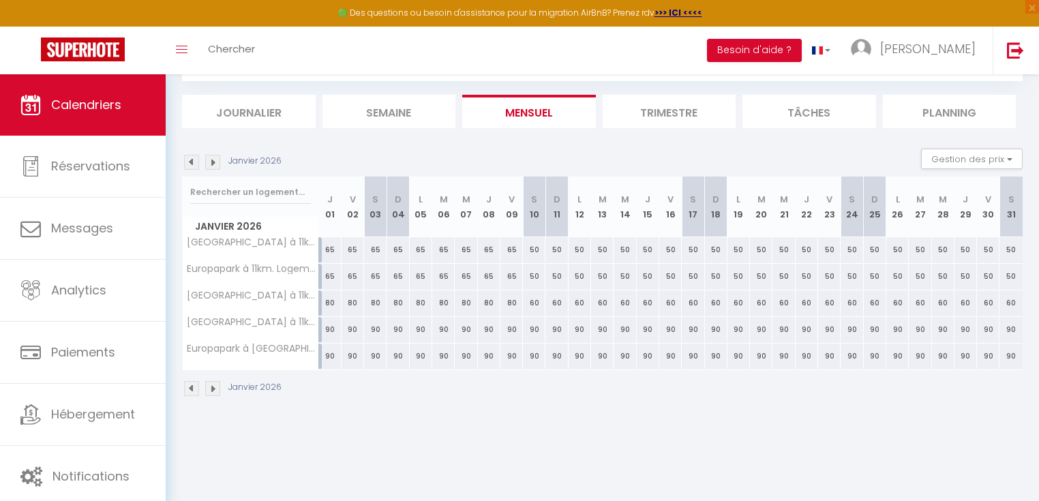
click at [565, 390] on div "Janvier 2026" at bounding box center [602, 390] width 841 height 40
click at [218, 160] on img at bounding box center [212, 162] width 15 height 15
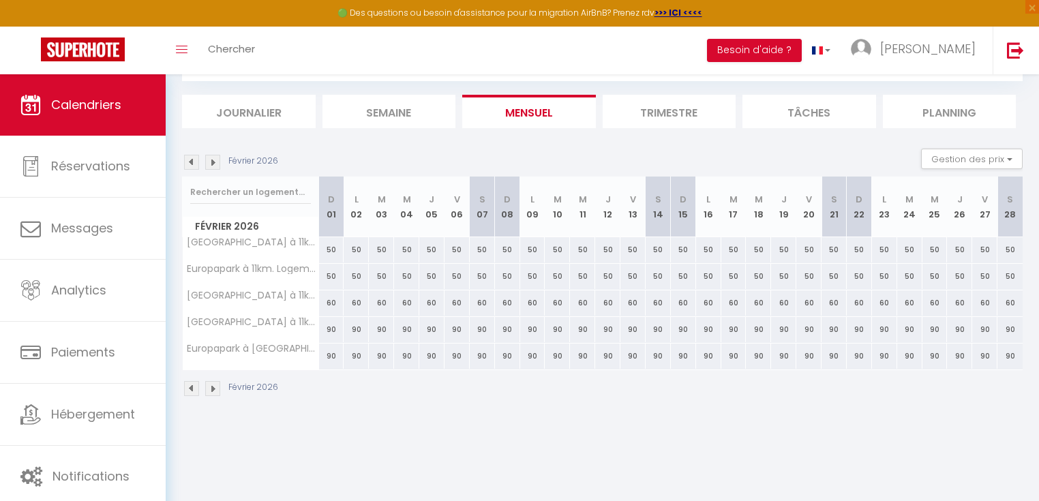
click at [216, 160] on img at bounding box center [212, 162] width 15 height 15
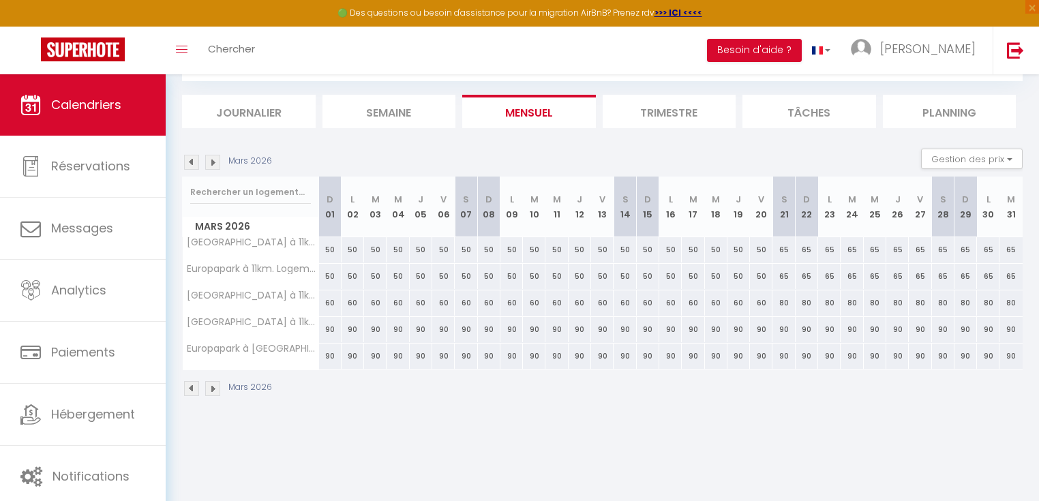
click at [216, 160] on img at bounding box center [212, 162] width 15 height 15
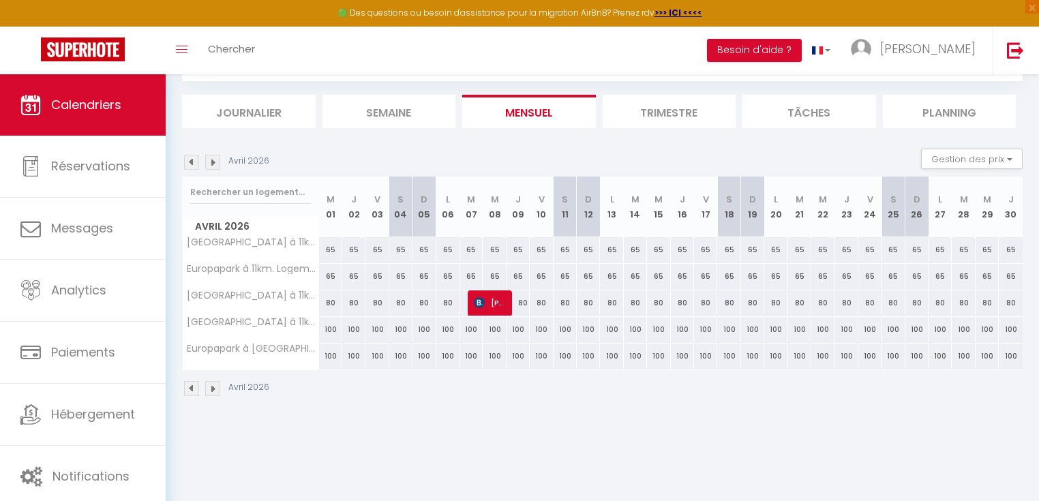
click at [216, 160] on img at bounding box center [212, 162] width 15 height 15
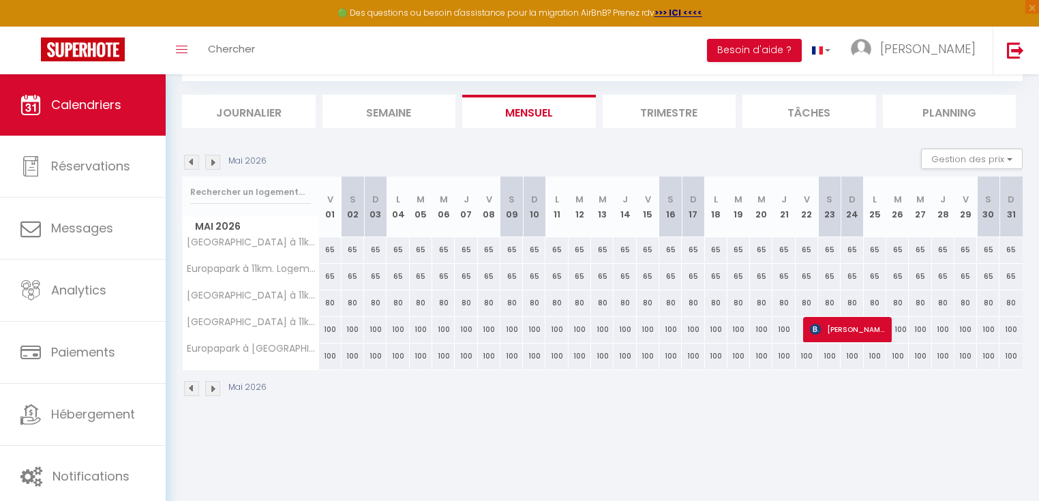
click at [216, 160] on img at bounding box center [212, 162] width 15 height 15
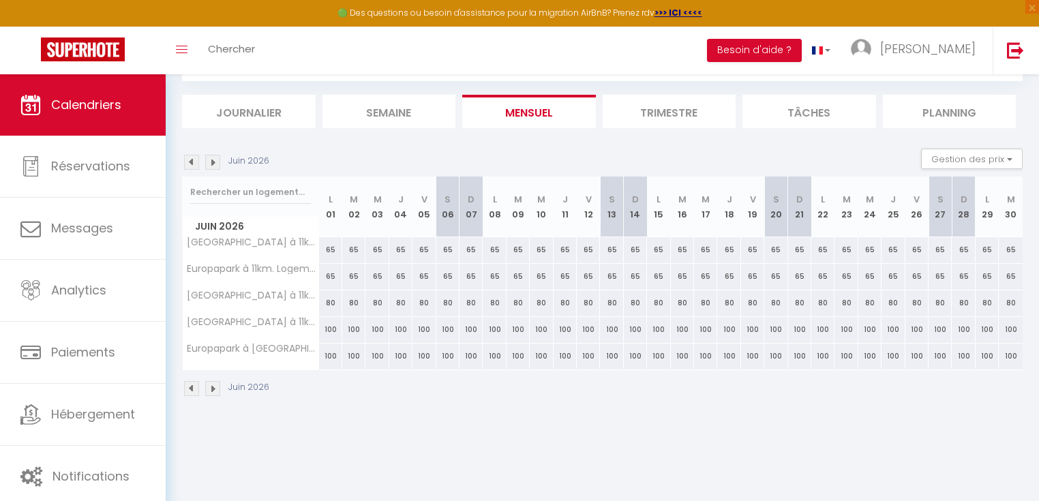
click at [216, 160] on img at bounding box center [212, 162] width 15 height 15
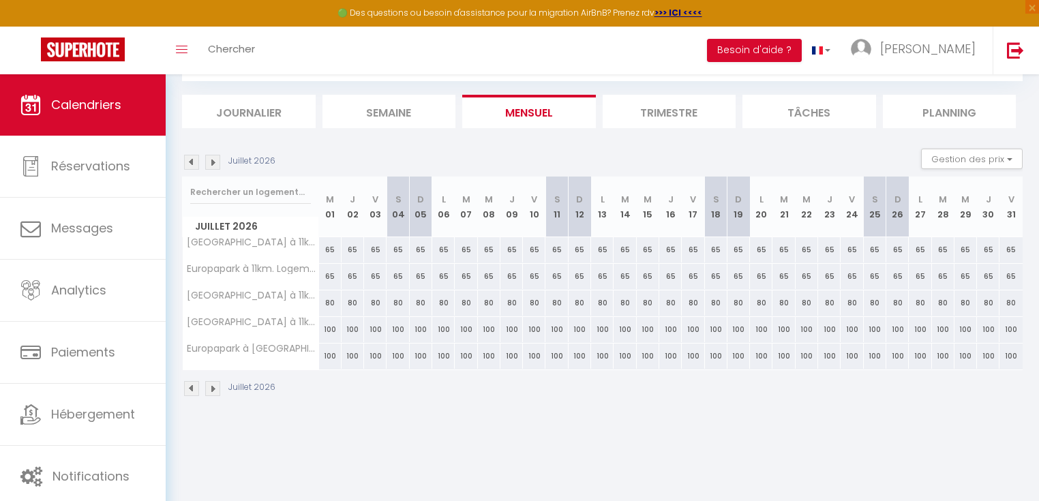
click at [329, 250] on div "65" at bounding box center [330, 249] width 22 height 25
type input "65"
type input "Mer 01 Juillet 2026"
type input "Jeu 02 Juillet 2026"
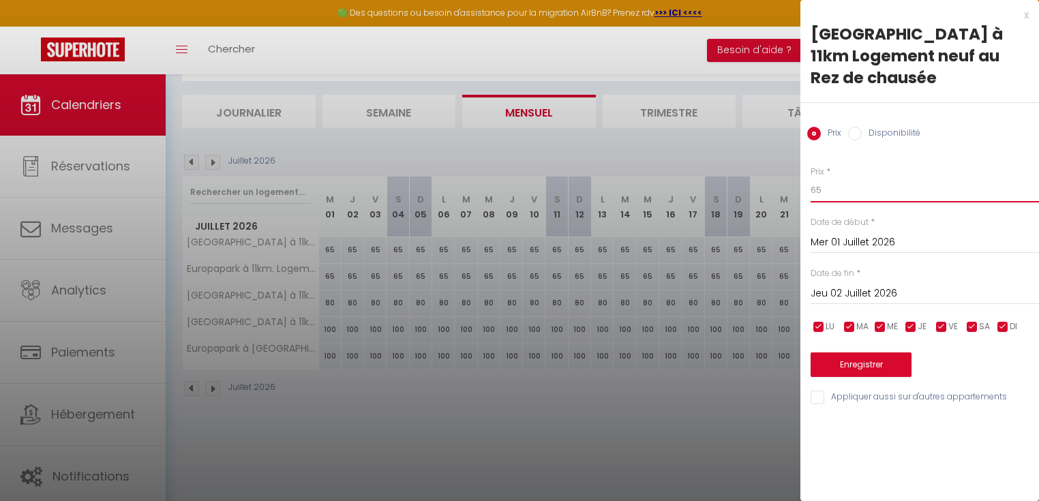
drag, startPoint x: 828, startPoint y: 193, endPoint x: 805, endPoint y: 188, distance: 23.7
click at [805, 188] on div "Prix * 65 Statut * Disponible Indisponible Date de début * [DATE] < [DATE] > Di…" at bounding box center [919, 278] width 239 height 258
type input "70"
click at [849, 286] on input "Jeu 02 Juillet 2026" at bounding box center [925, 294] width 228 height 18
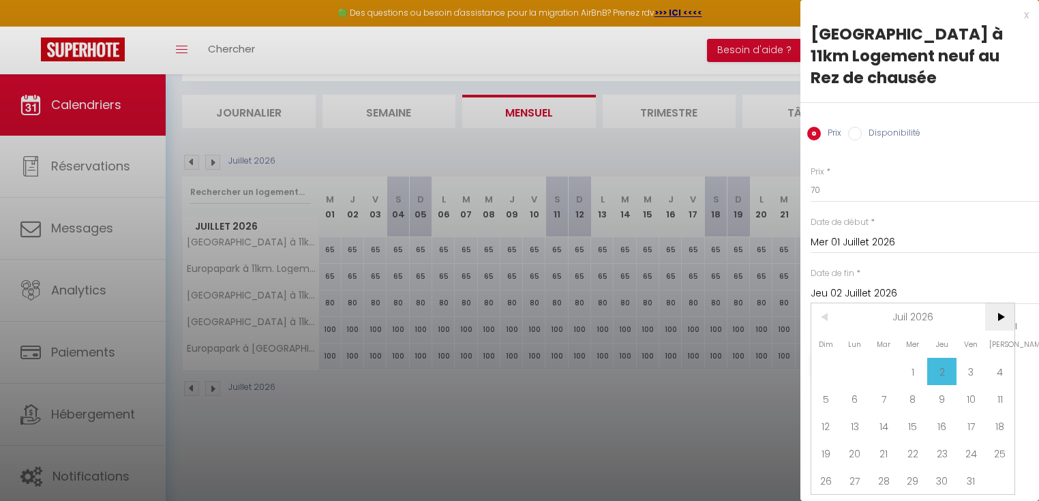
click at [997, 314] on span ">" at bounding box center [999, 316] width 29 height 27
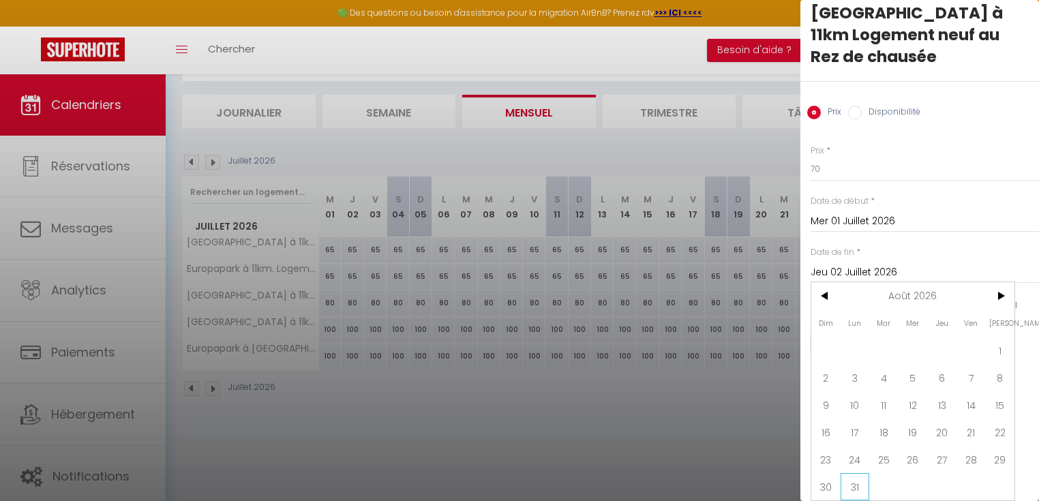
click at [853, 473] on span "31" at bounding box center [855, 486] width 29 height 27
type input "Lun 31 Août 2026"
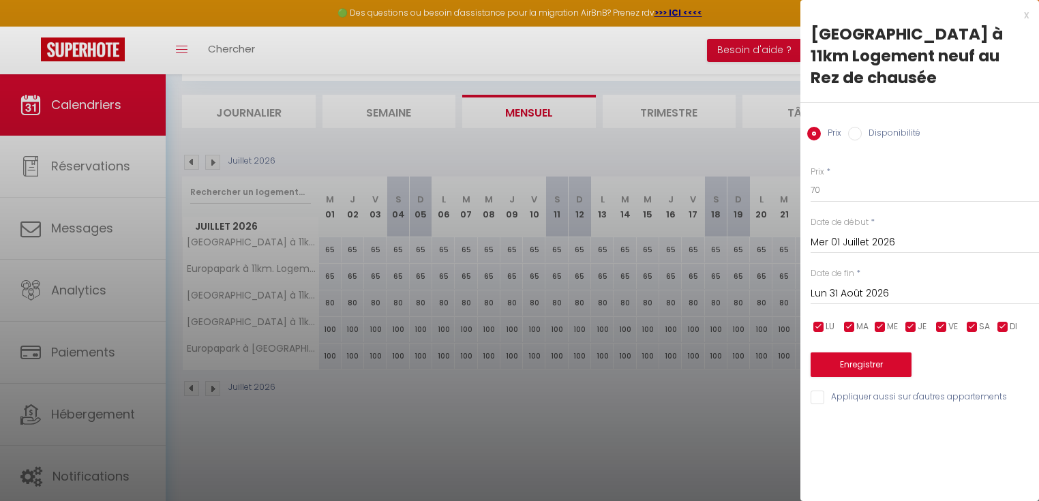
click at [825, 401] on input "Appliquer aussi sur d'autres appartements" at bounding box center [925, 398] width 228 height 14
checkbox input "true"
click at [856, 368] on button "Enregistrer" at bounding box center [861, 364] width 101 height 25
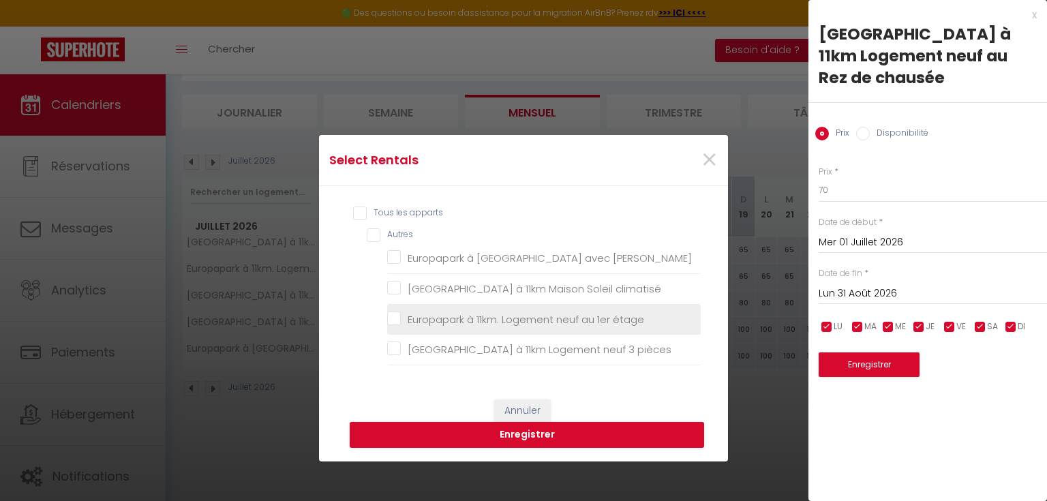
click at [404, 322] on étage "Europapark à 11km. Logement neuf au 1er étage" at bounding box center [544, 319] width 314 height 14
checkbox étage "true"
checkbox Jacuzzi "false"
checkbox climatisé "false"
checkbox pièces "false"
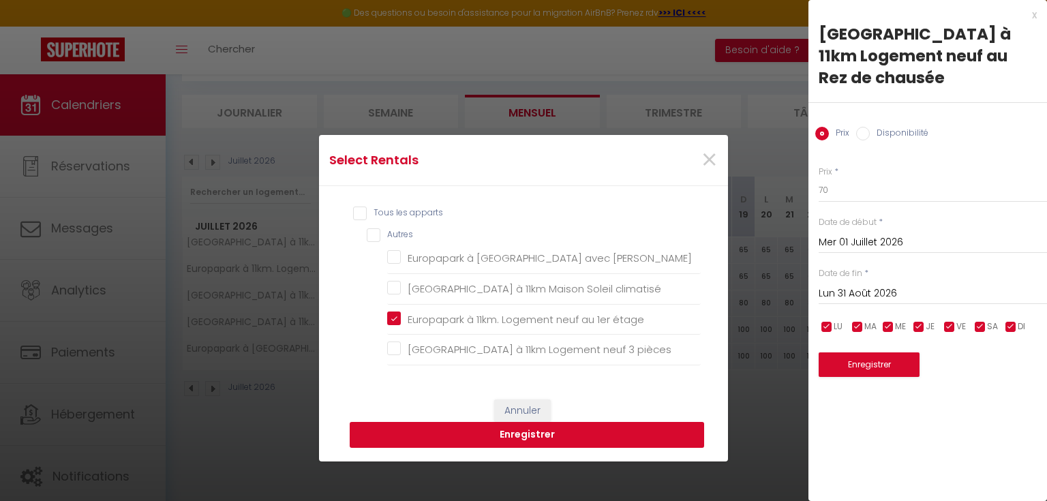
click at [458, 437] on button "Enregistrer" at bounding box center [527, 435] width 355 height 26
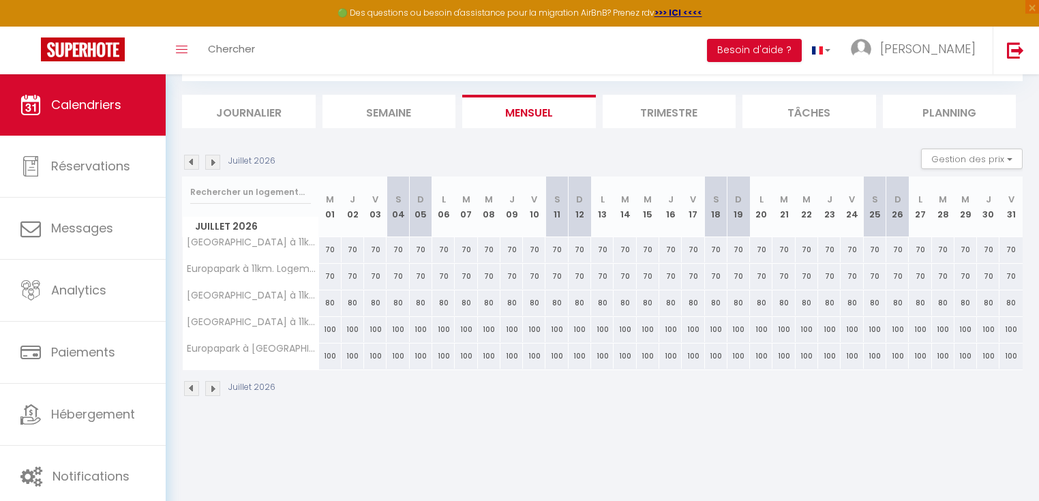
click at [328, 297] on div "80" at bounding box center [330, 302] width 22 height 25
type input "80"
type input "Mer 01 Juillet 2026"
type input "Jeu 02 Juillet 2026"
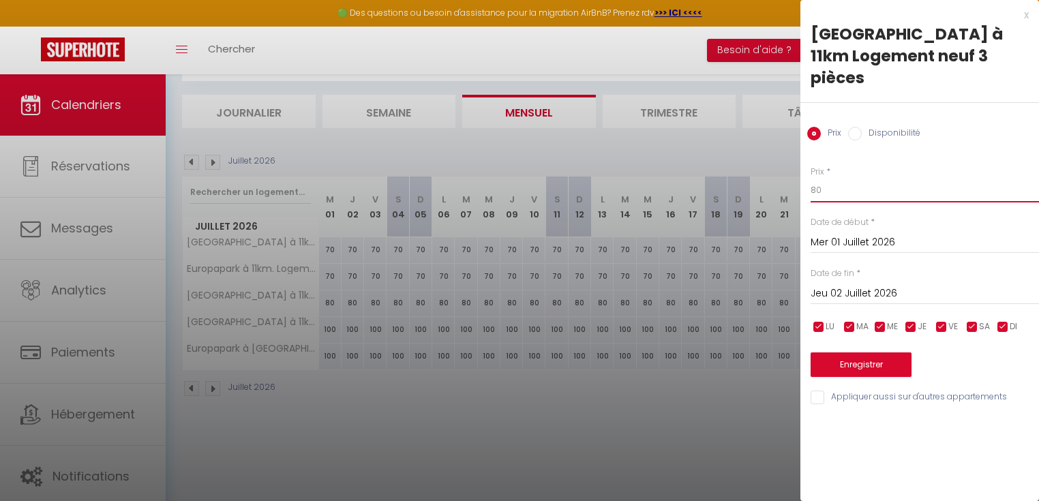
drag, startPoint x: 835, startPoint y: 169, endPoint x: 734, endPoint y: 166, distance: 100.9
click at [734, 166] on body "🟢 Des questions ou besoin d'assistance pour la migration AirBnB? Prenez rdv >>>…" at bounding box center [519, 251] width 1039 height 501
type input "90"
click at [852, 285] on input "Jeu 02 Juillet 2026" at bounding box center [925, 294] width 228 height 18
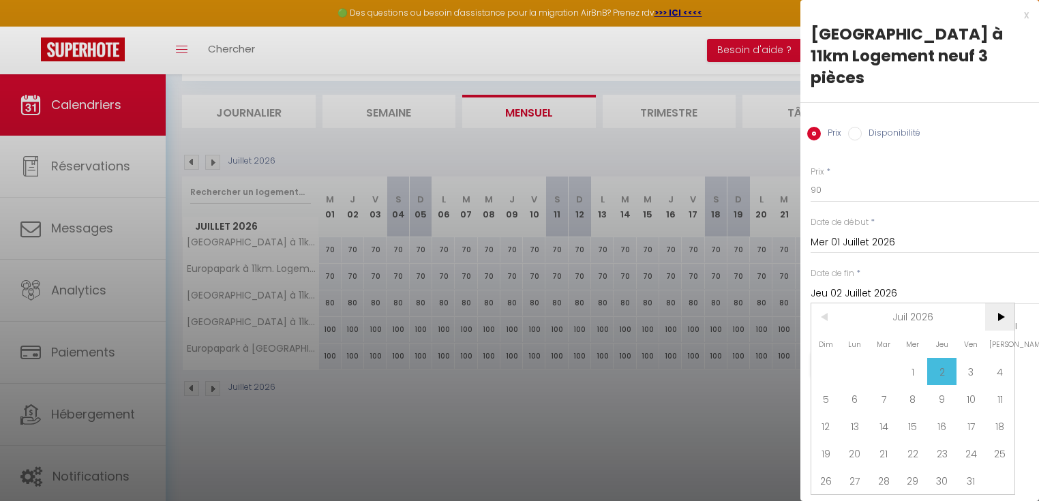
click at [1000, 303] on span ">" at bounding box center [999, 316] width 29 height 27
click at [828, 303] on span "<" at bounding box center [825, 316] width 29 height 27
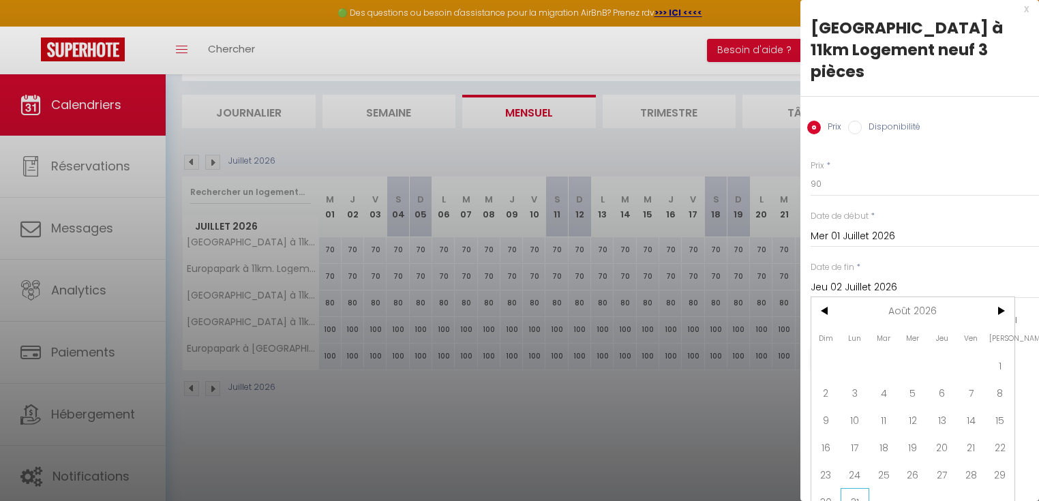
click at [861, 488] on span "31" at bounding box center [855, 501] width 29 height 27
type input "Lun 31 Août 2026"
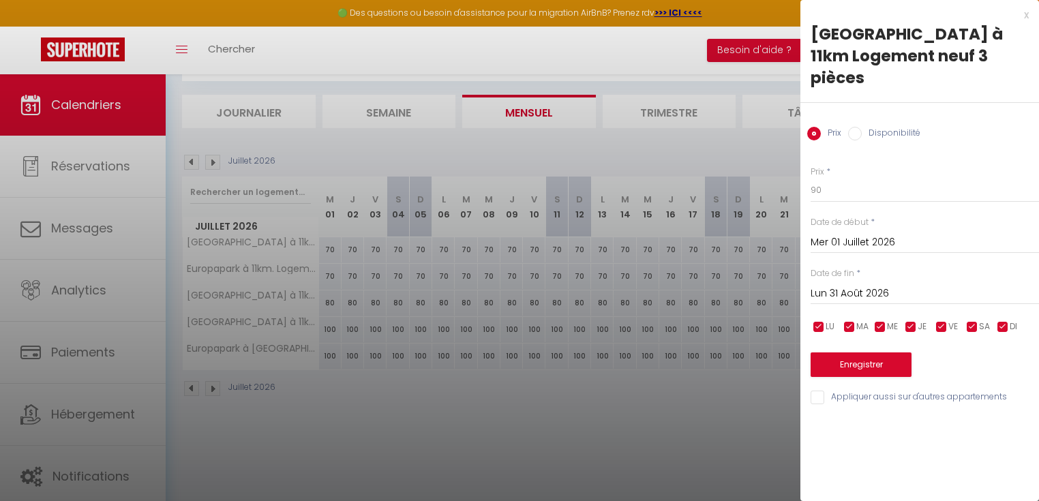
scroll to position [0, 0]
click at [859, 352] on button "Enregistrer" at bounding box center [861, 364] width 101 height 25
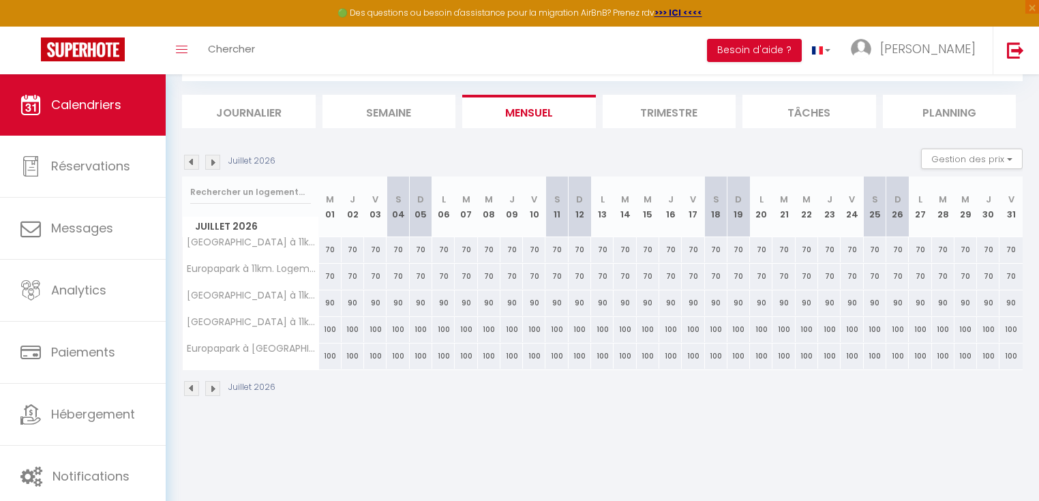
click at [193, 164] on img at bounding box center [191, 162] width 15 height 15
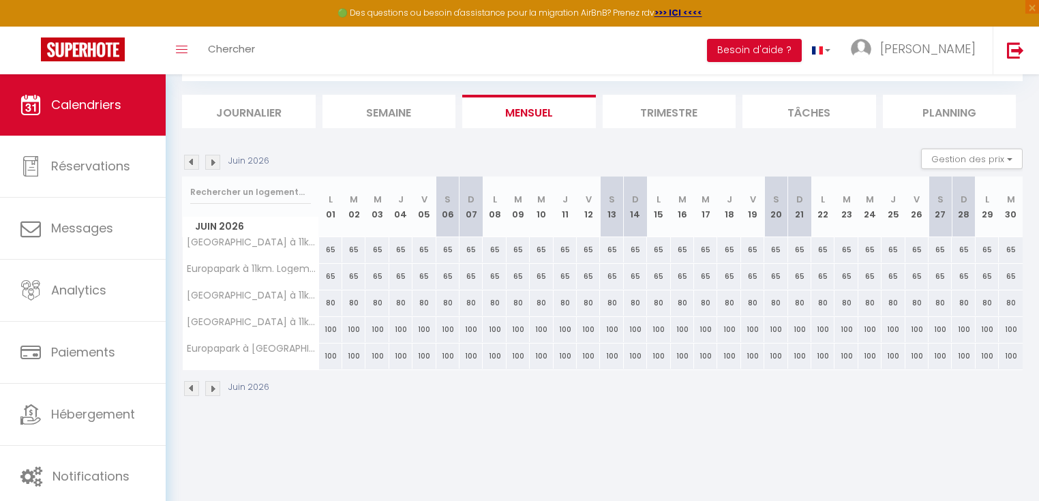
click at [193, 164] on img at bounding box center [191, 162] width 15 height 15
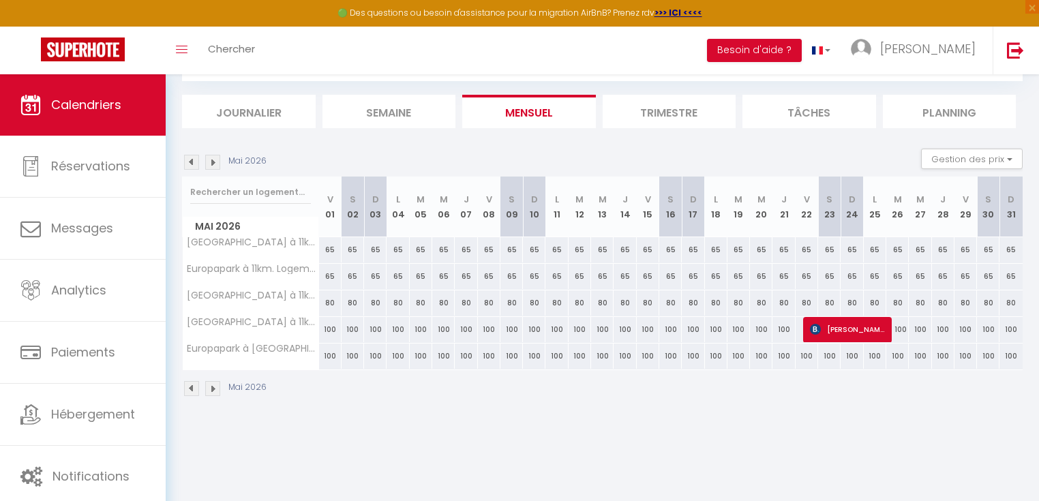
click at [193, 164] on img at bounding box center [191, 162] width 15 height 15
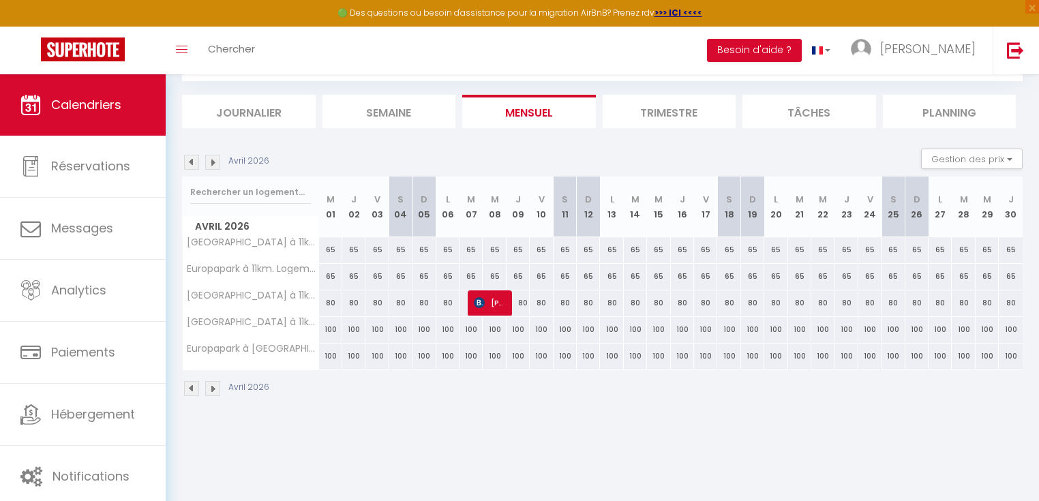
click at [471, 299] on div at bounding box center [479, 303] width 23 height 26
click at [475, 299] on img at bounding box center [479, 302] width 11 height 11
select select "OK"
select select "KO"
select select "0"
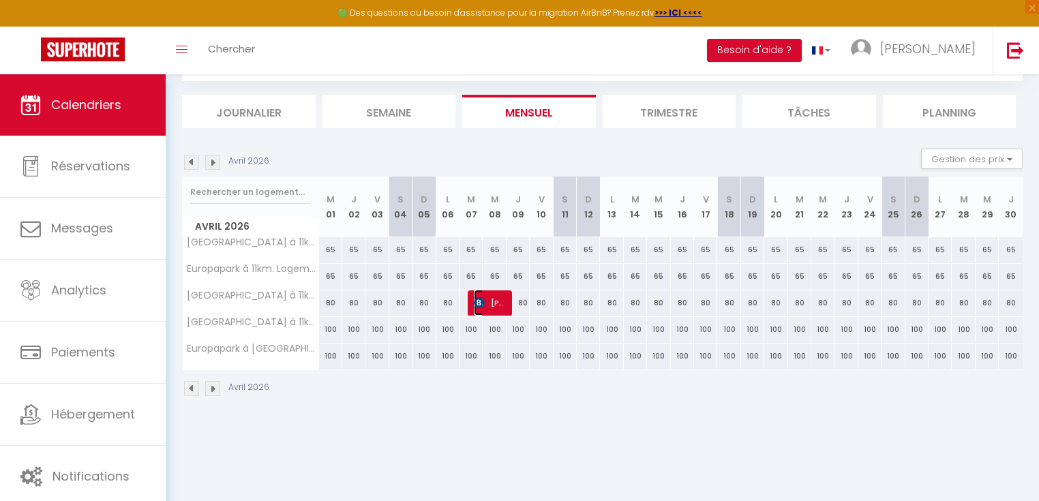
select select "0"
select select "1"
select select
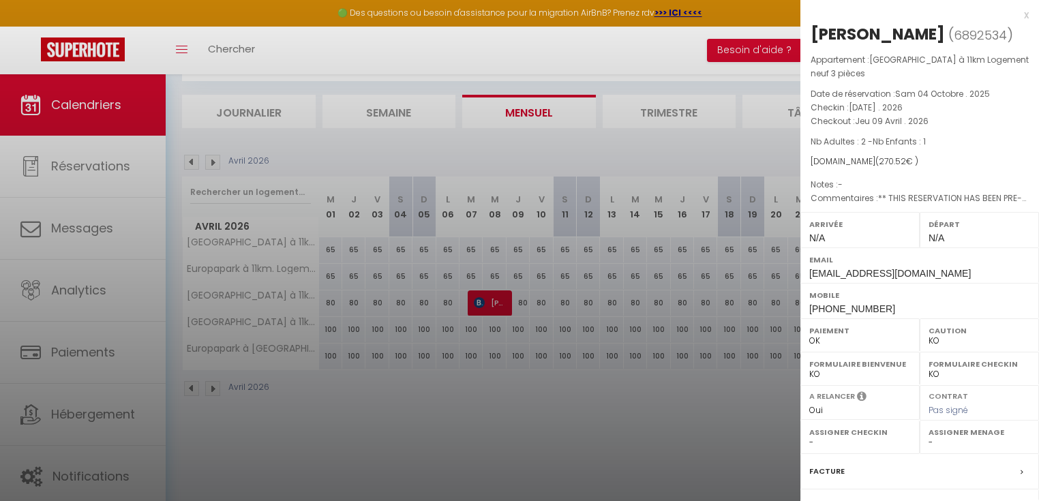
click at [1017, 17] on div "x" at bounding box center [914, 15] width 228 height 16
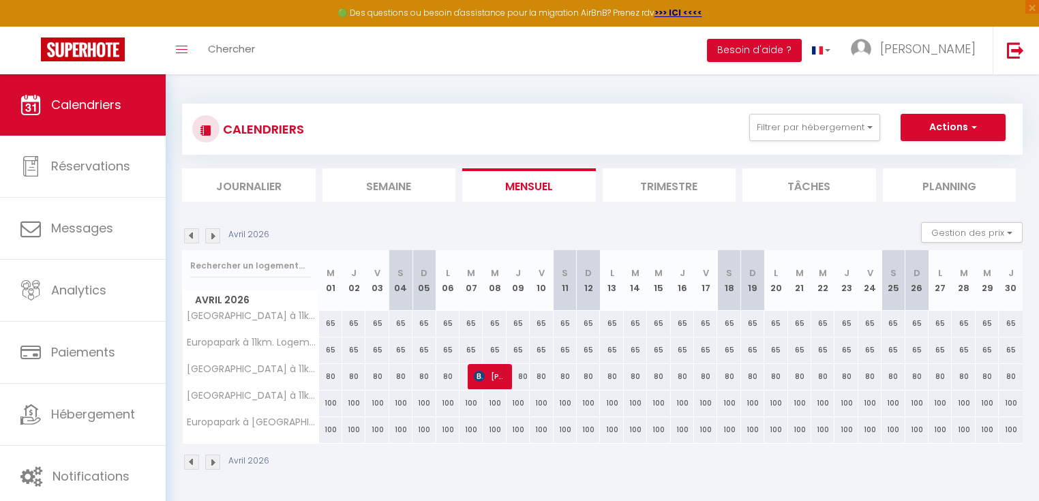
click at [188, 235] on img at bounding box center [191, 235] width 15 height 15
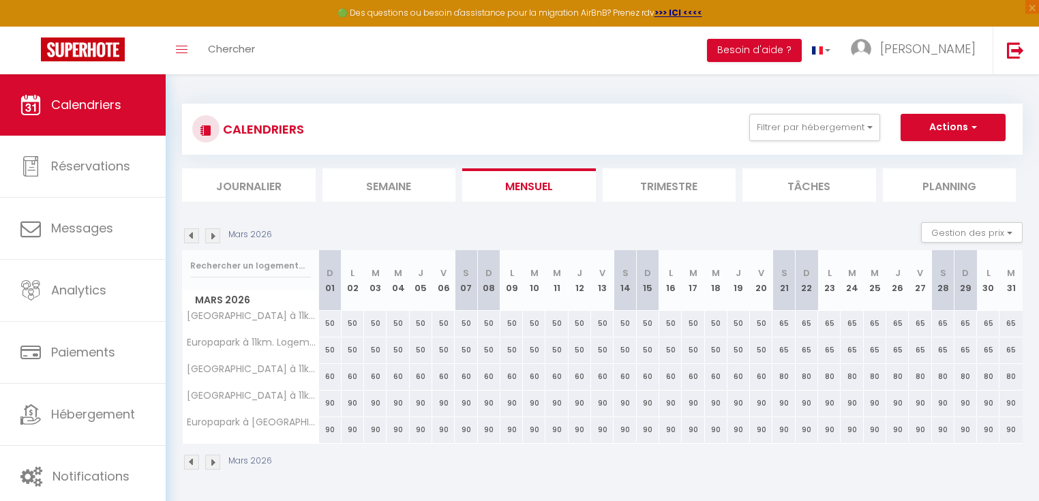
scroll to position [55, 0]
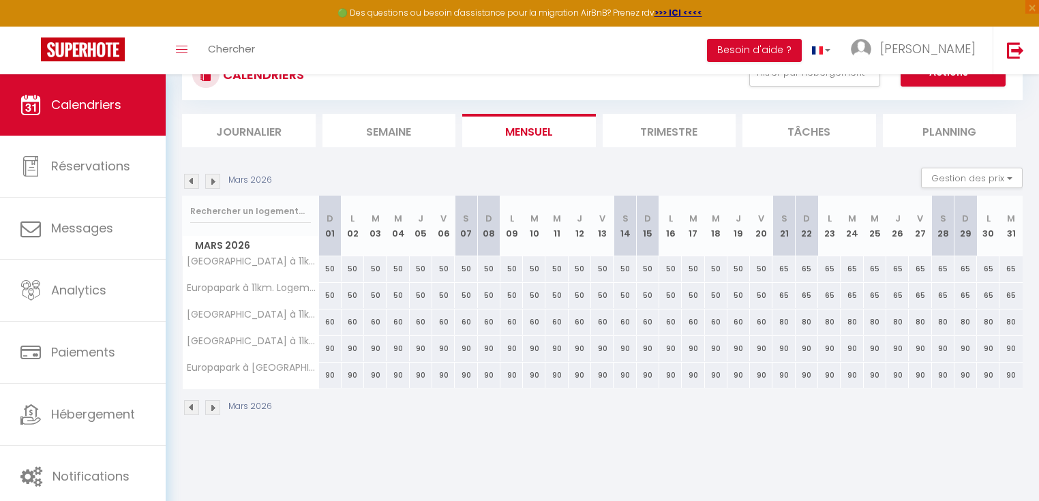
click at [193, 185] on img at bounding box center [191, 181] width 15 height 15
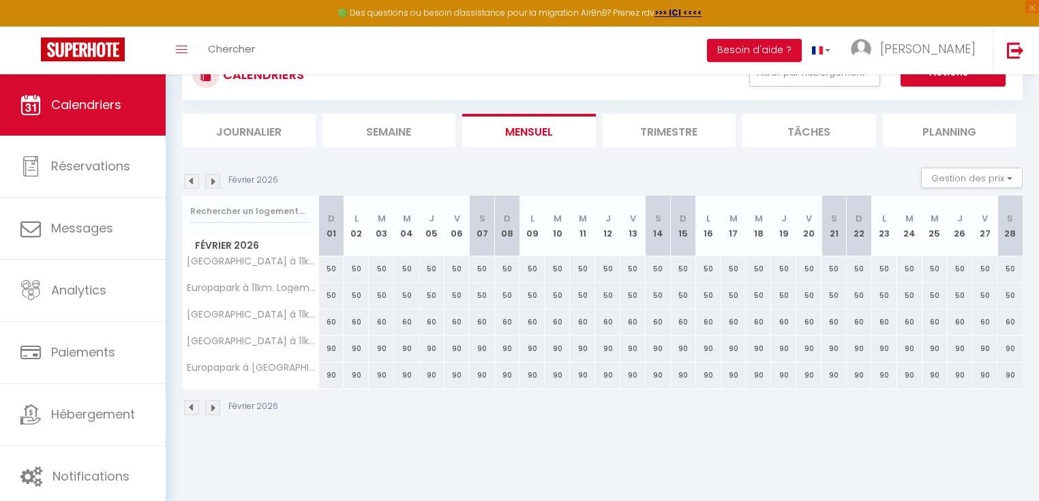
click at [193, 185] on img at bounding box center [191, 181] width 15 height 15
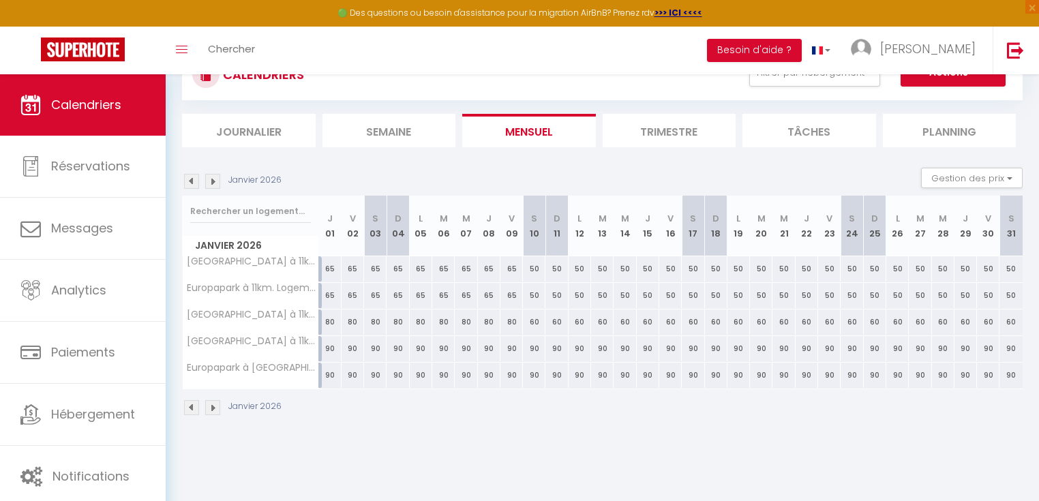
click at [522, 454] on body "🟢 Des questions ou besoin d'assistance pour la migration AirBnB? Prenez rdv >>>…" at bounding box center [519, 270] width 1039 height 501
click at [193, 187] on img at bounding box center [191, 181] width 15 height 15
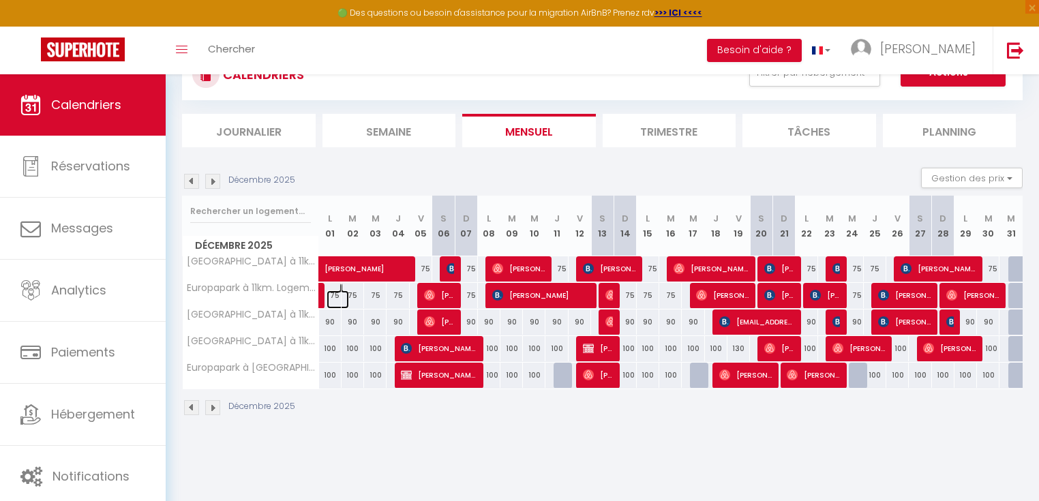
click at [333, 297] on link at bounding box center [338, 299] width 22 height 18
type input "75"
type input "Lun 01 Décembre 2025"
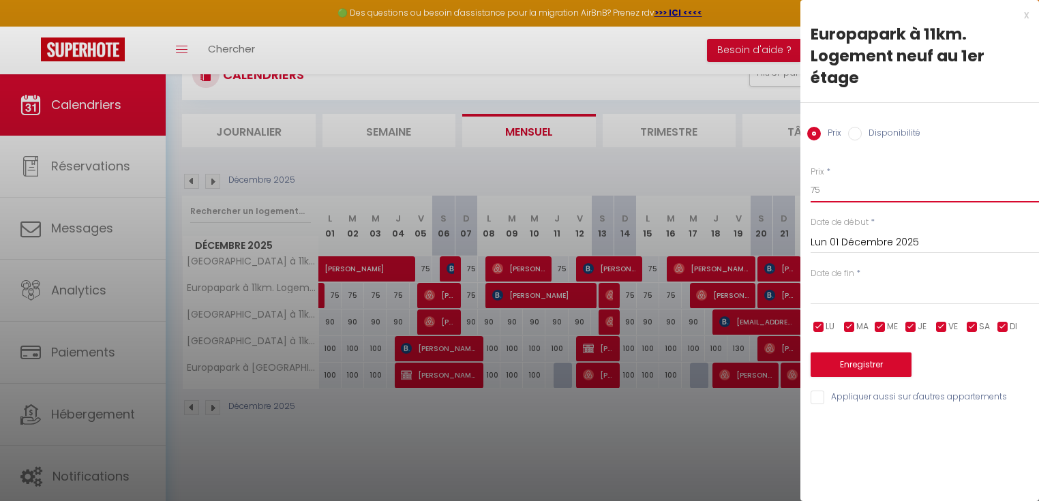
click at [822, 198] on input "75" at bounding box center [925, 190] width 228 height 25
type input "70"
click at [850, 243] on input "Lun 01 Décembre 2025" at bounding box center [925, 243] width 228 height 18
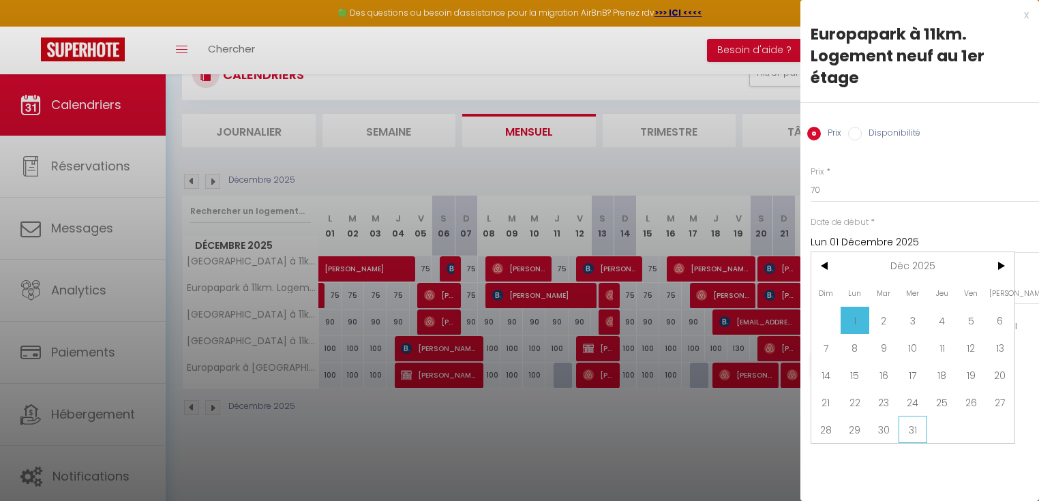
click at [910, 433] on span "31" at bounding box center [913, 429] width 29 height 27
type input "Mer 31 Décembre 2025"
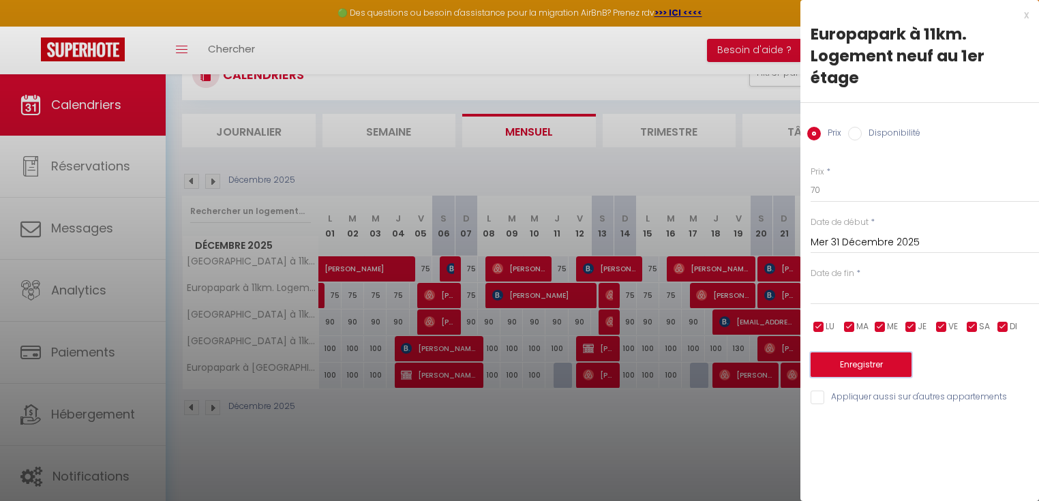
click at [882, 363] on button "Enregistrer" at bounding box center [861, 364] width 101 height 25
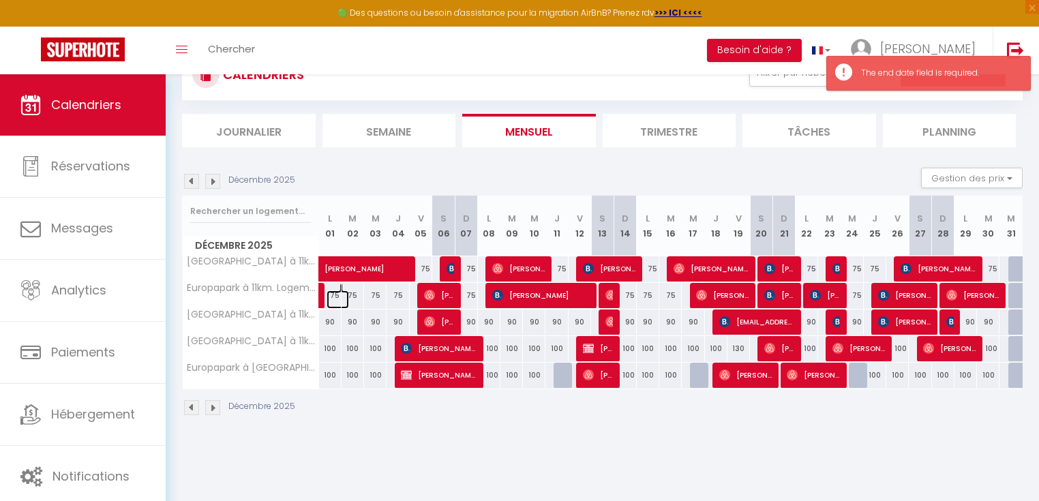
click at [335, 294] on link at bounding box center [338, 299] width 22 height 18
type input "75"
type input "Lun 01 Décembre 2025"
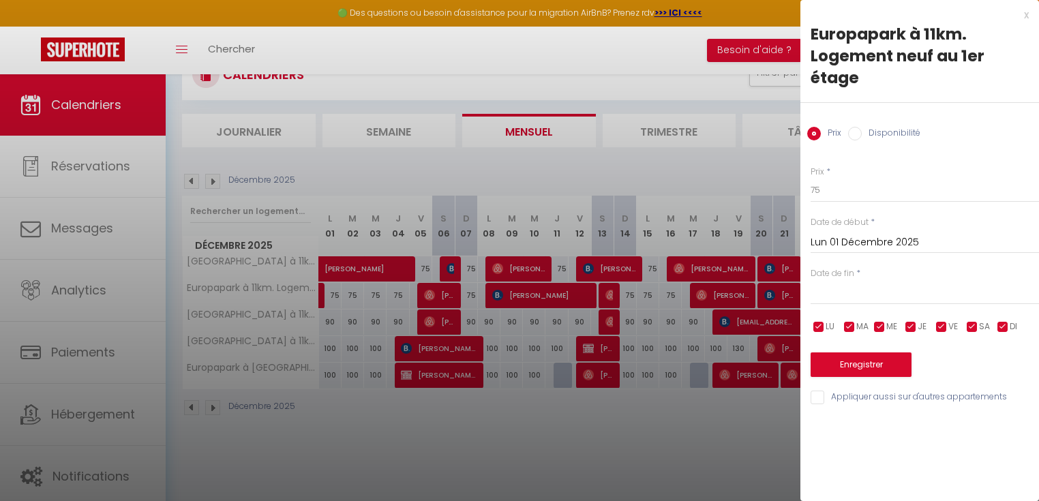
click at [842, 295] on input "text" at bounding box center [925, 294] width 228 height 18
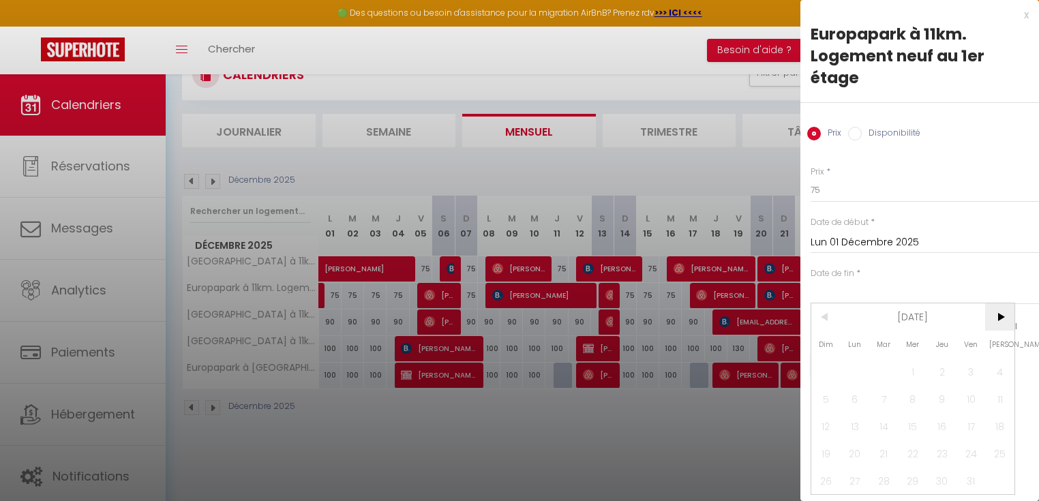
click at [1007, 316] on span ">" at bounding box center [999, 316] width 29 height 27
click at [1004, 316] on span ">" at bounding box center [999, 316] width 29 height 27
click at [829, 313] on span "<" at bounding box center [825, 316] width 29 height 27
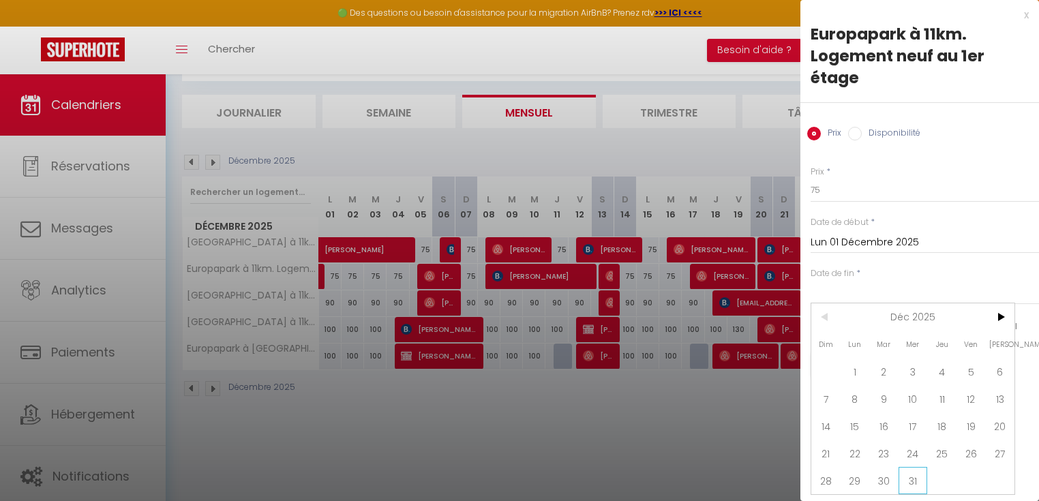
click at [908, 467] on span "31" at bounding box center [913, 480] width 29 height 27
type input "Mer 31 Décembre 2025"
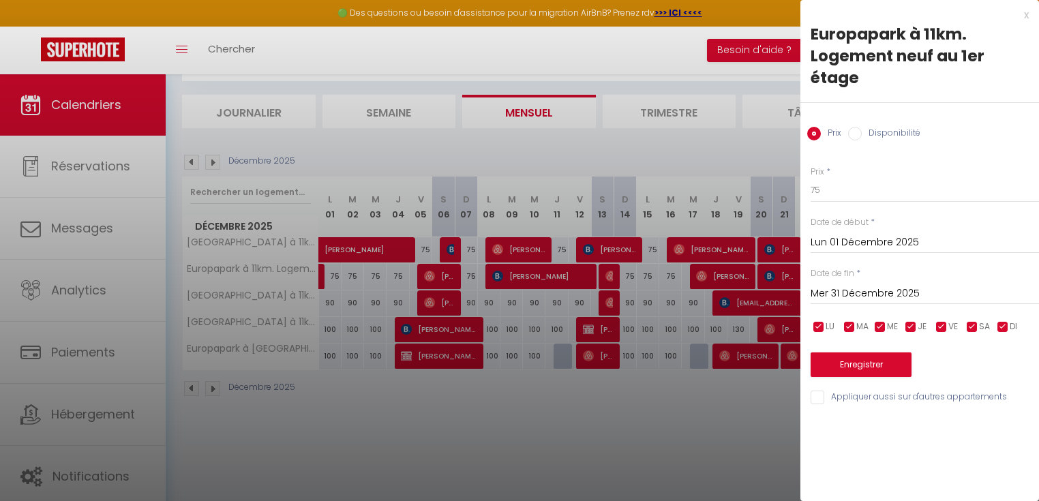
scroll to position [0, 0]
click at [845, 188] on input "75" at bounding box center [925, 190] width 228 height 25
type input "70"
click at [853, 370] on button "Enregistrer" at bounding box center [861, 364] width 101 height 25
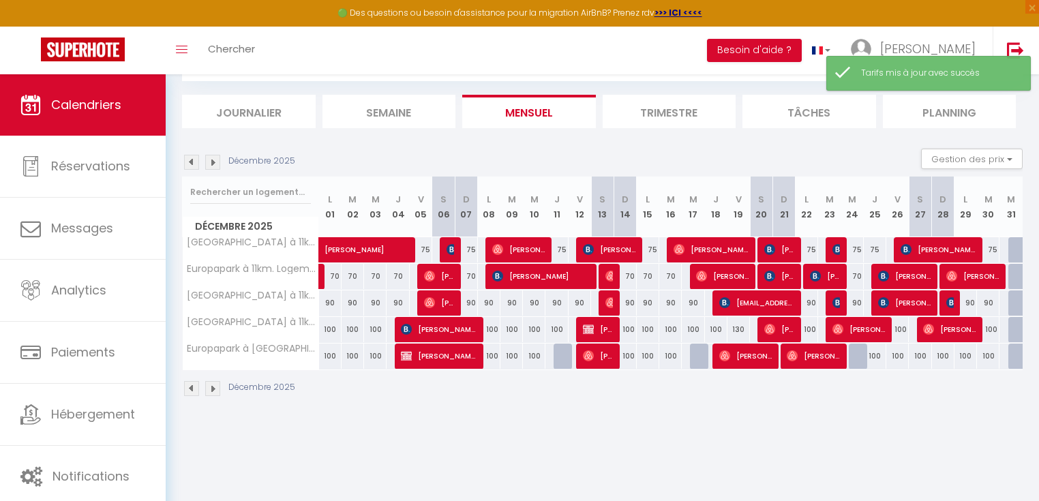
click at [513, 436] on body "🟢 Des questions ou besoin d'assistance pour la migration AirBnB? Prenez rdv >>>…" at bounding box center [519, 251] width 1039 height 501
click at [328, 298] on div "90" at bounding box center [330, 302] width 22 height 25
type input "90"
type input "Lun 01 Décembre 2025"
type input "[DATE]"
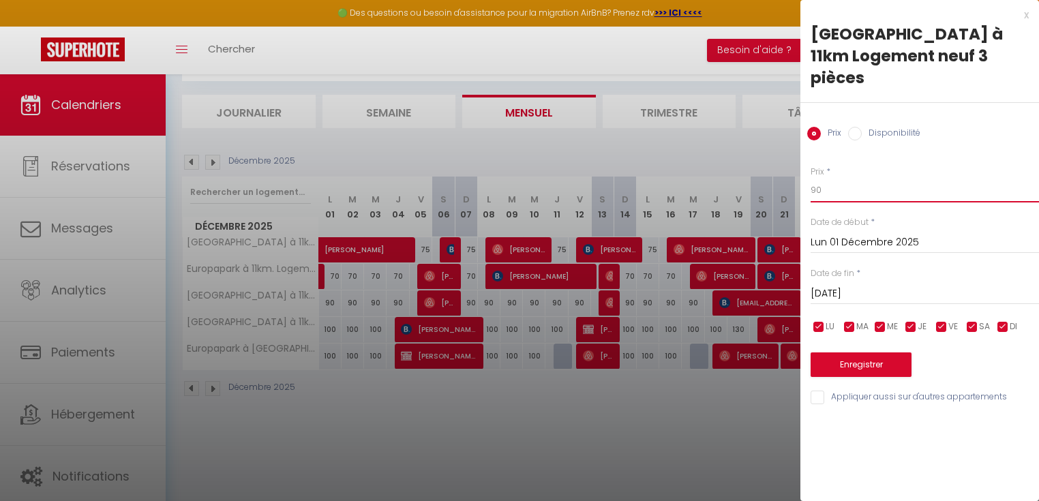
click at [841, 178] on input "90" at bounding box center [925, 190] width 228 height 25
type input "9"
type input "5"
type input "85"
click at [839, 285] on input "[DATE]" at bounding box center [925, 294] width 228 height 18
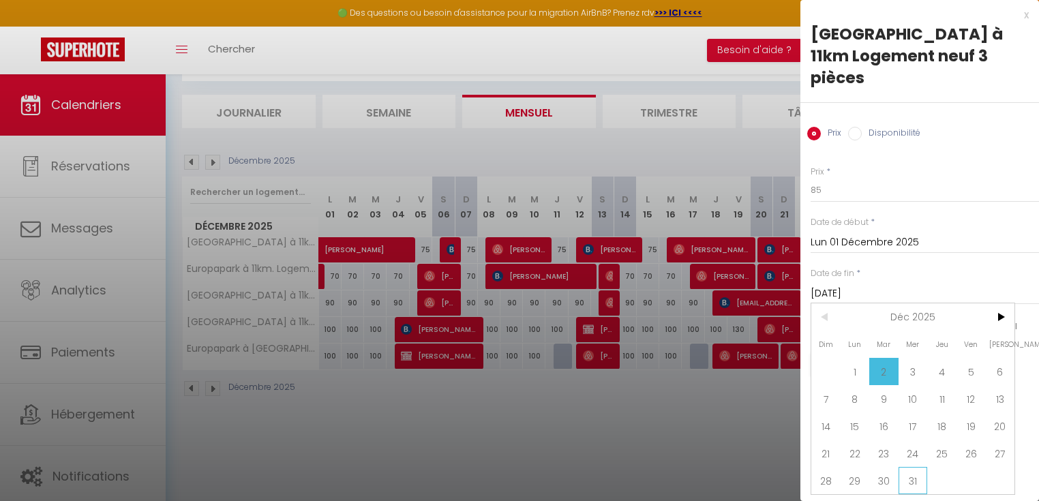
click at [902, 467] on span "31" at bounding box center [913, 480] width 29 height 27
type input "Mer 31 Décembre 2025"
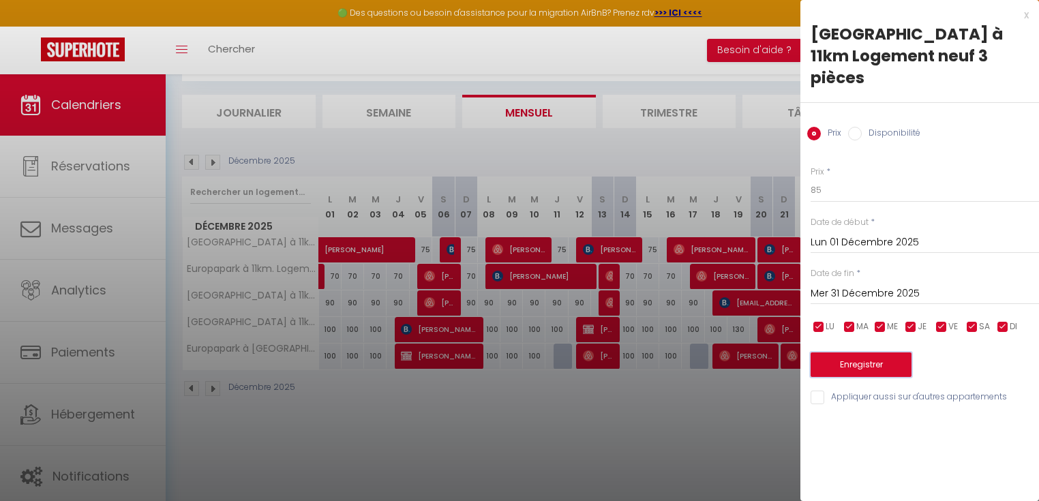
click at [871, 352] on button "Enregistrer" at bounding box center [861, 364] width 101 height 25
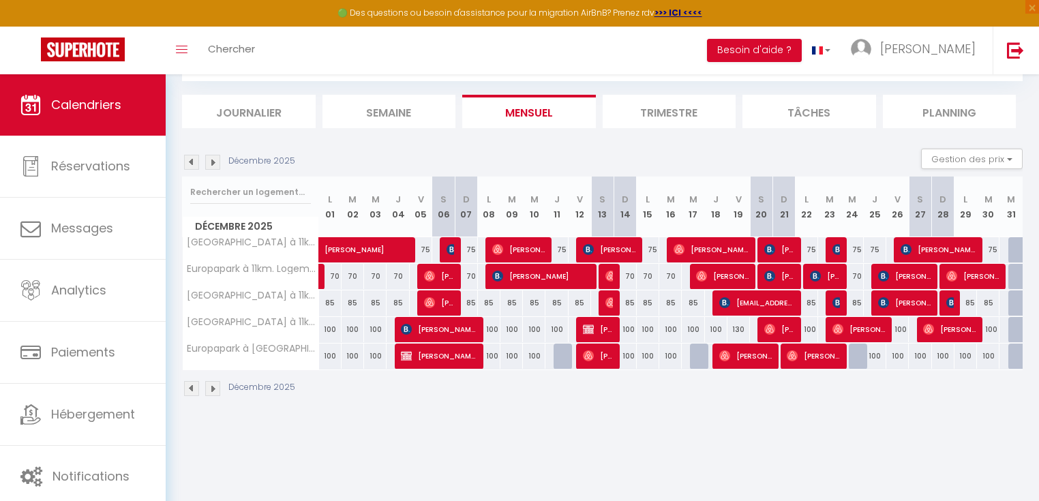
click at [918, 356] on div "100" at bounding box center [920, 356] width 22 height 25
type input "100"
type input "[DATE]"
type input "Dim 28 Décembre 2025"
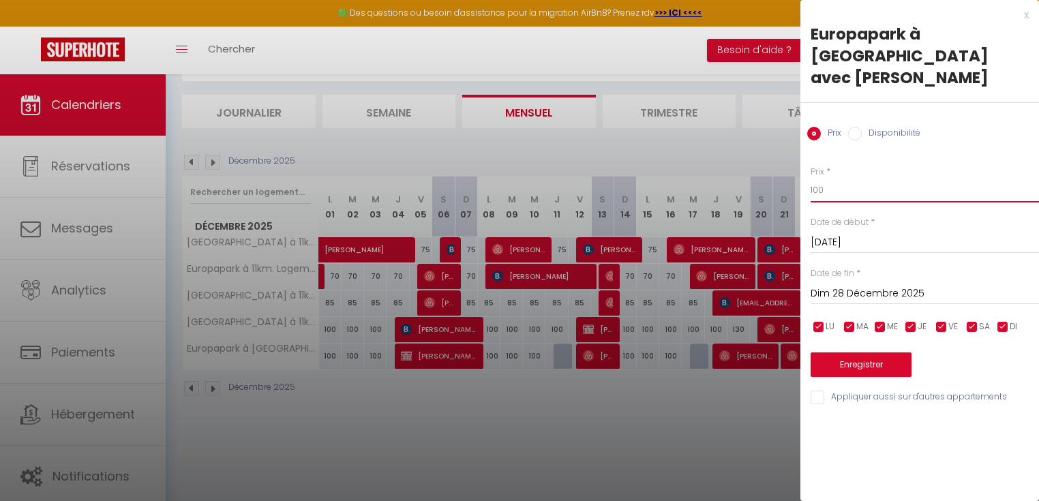
drag, startPoint x: 815, startPoint y: 170, endPoint x: 787, endPoint y: 170, distance: 28.0
click at [787, 170] on body "🟢 Des questions ou besoin d'assistance pour la migration AirBnB? Prenez rdv >>>…" at bounding box center [519, 251] width 1039 height 501
type input "120"
click at [868, 352] on button "Enregistrer" at bounding box center [861, 364] width 101 height 25
